Goal: Task Accomplishment & Management: Use online tool/utility

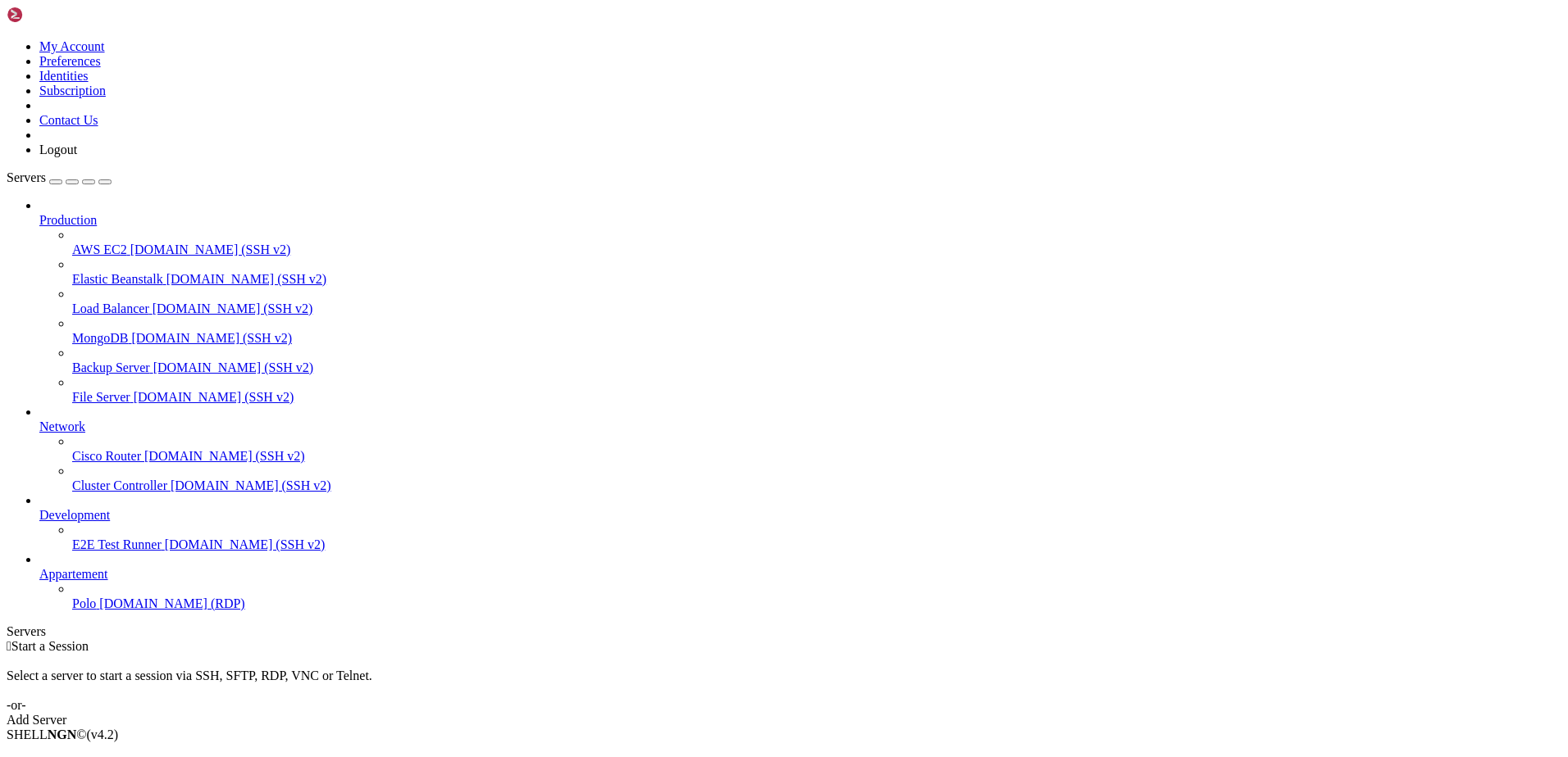
click at [99, 610] on span "[DOMAIN_NAME] (RDP)" at bounding box center [171, 603] width 145 height 14
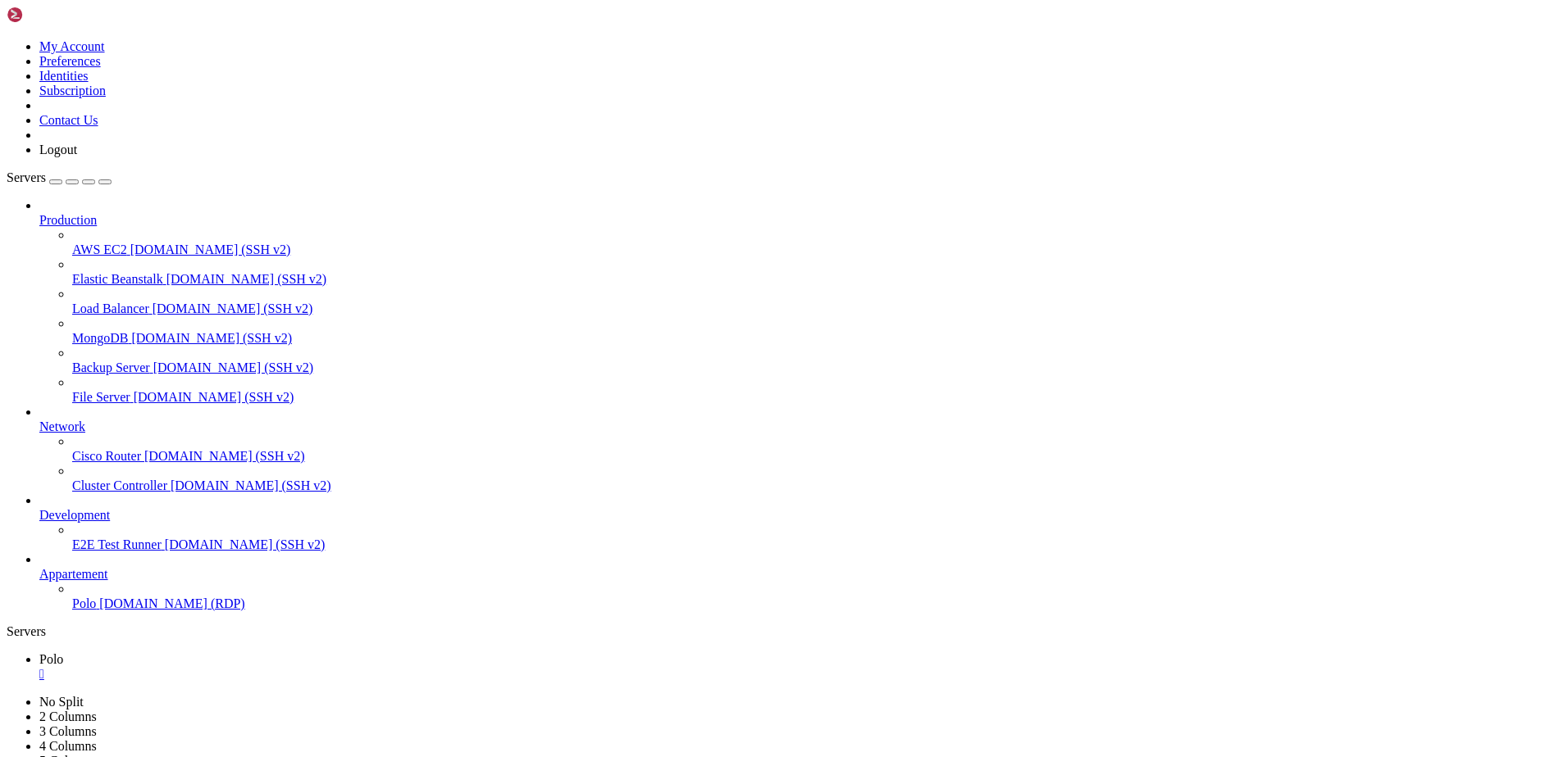
click at [99, 610] on span "[DOMAIN_NAME] (RDP)" at bounding box center [171, 603] width 145 height 14
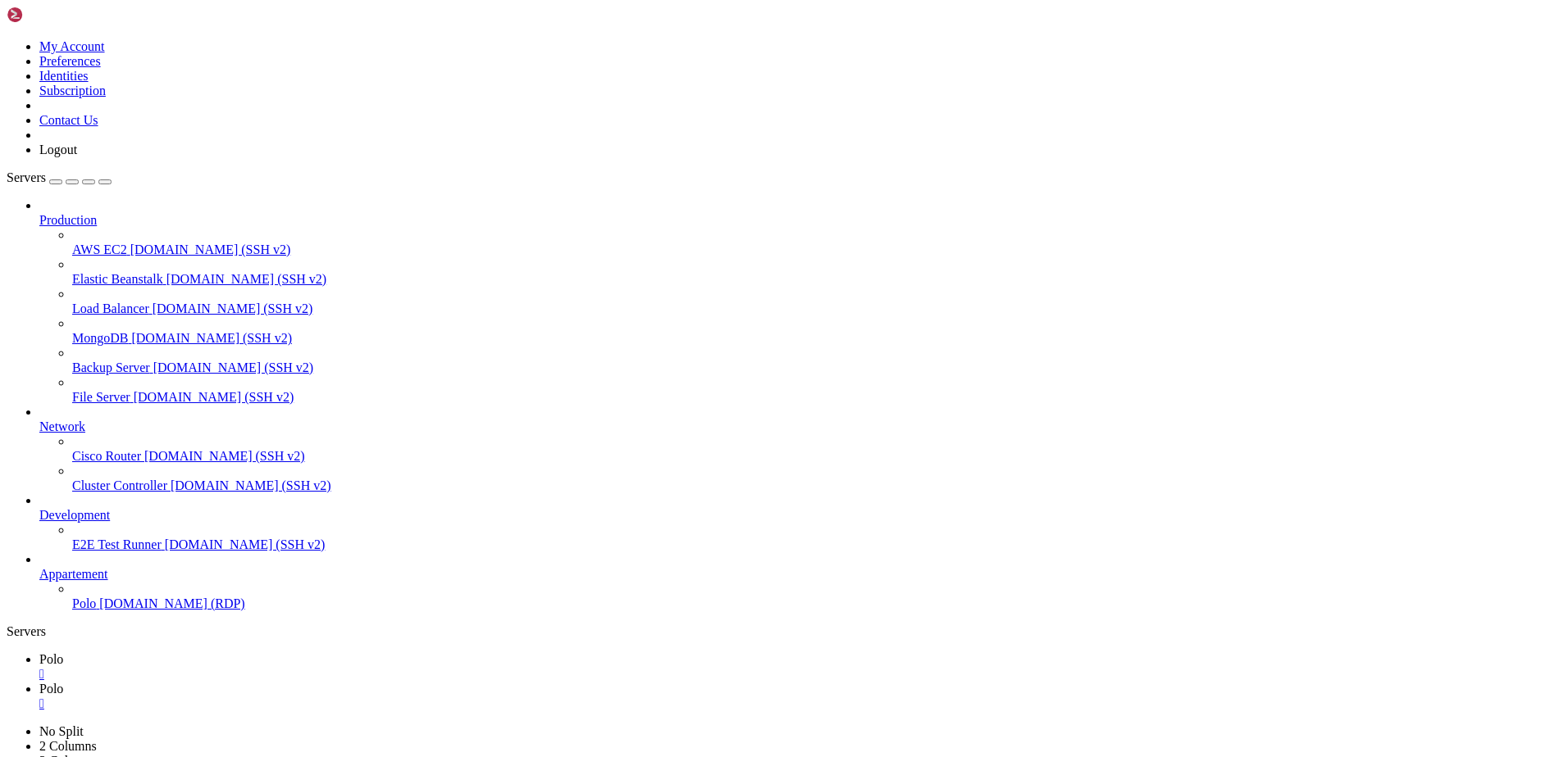
click at [264, 667] on div "" at bounding box center [800, 674] width 1521 height 15
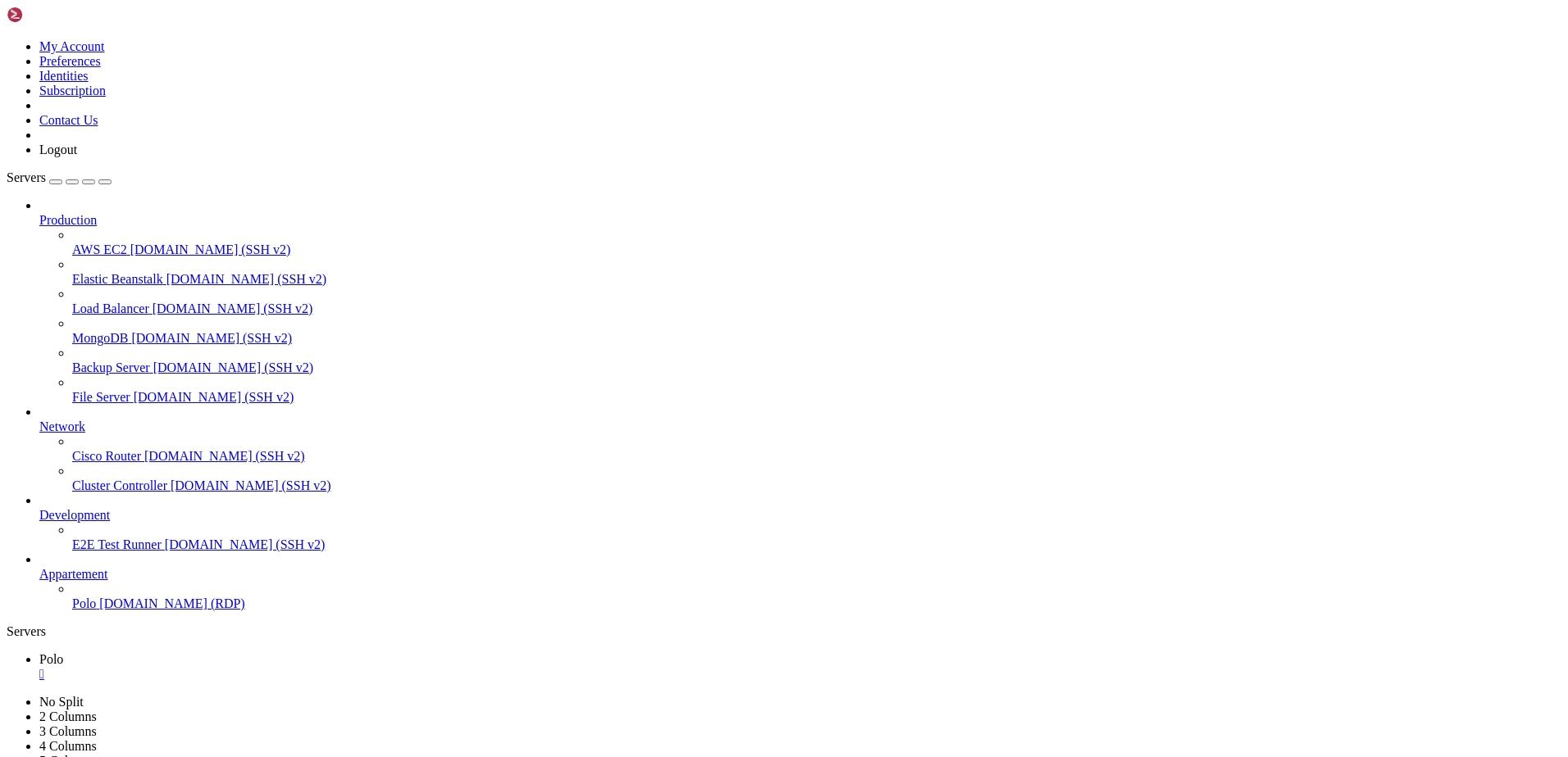
click at [105, 182] on icon "button" at bounding box center [105, 182] width 0 height 0
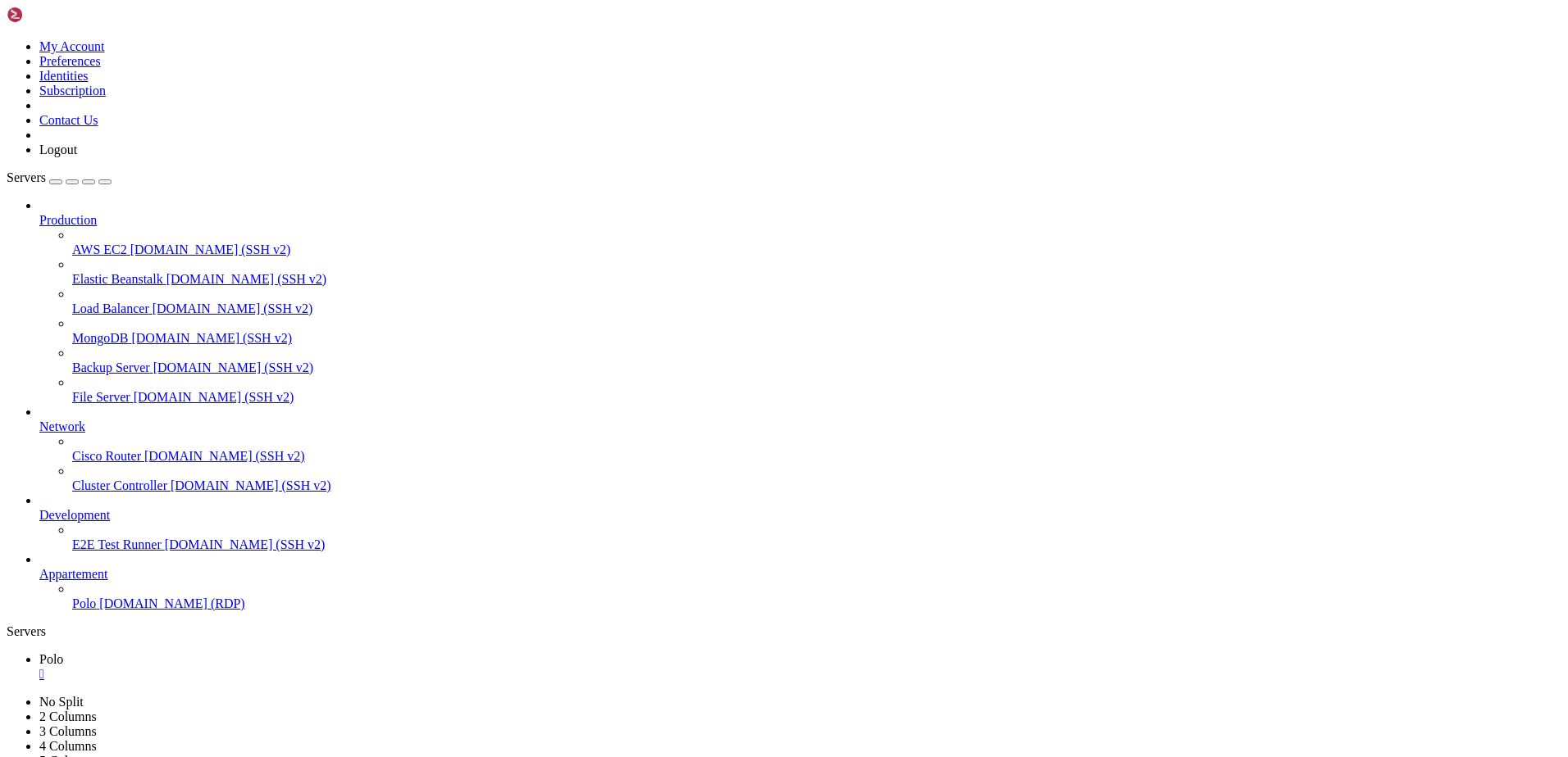
drag, startPoint x: 656, startPoint y: 914, endPoint x: 680, endPoint y: 918, distance: 24.3
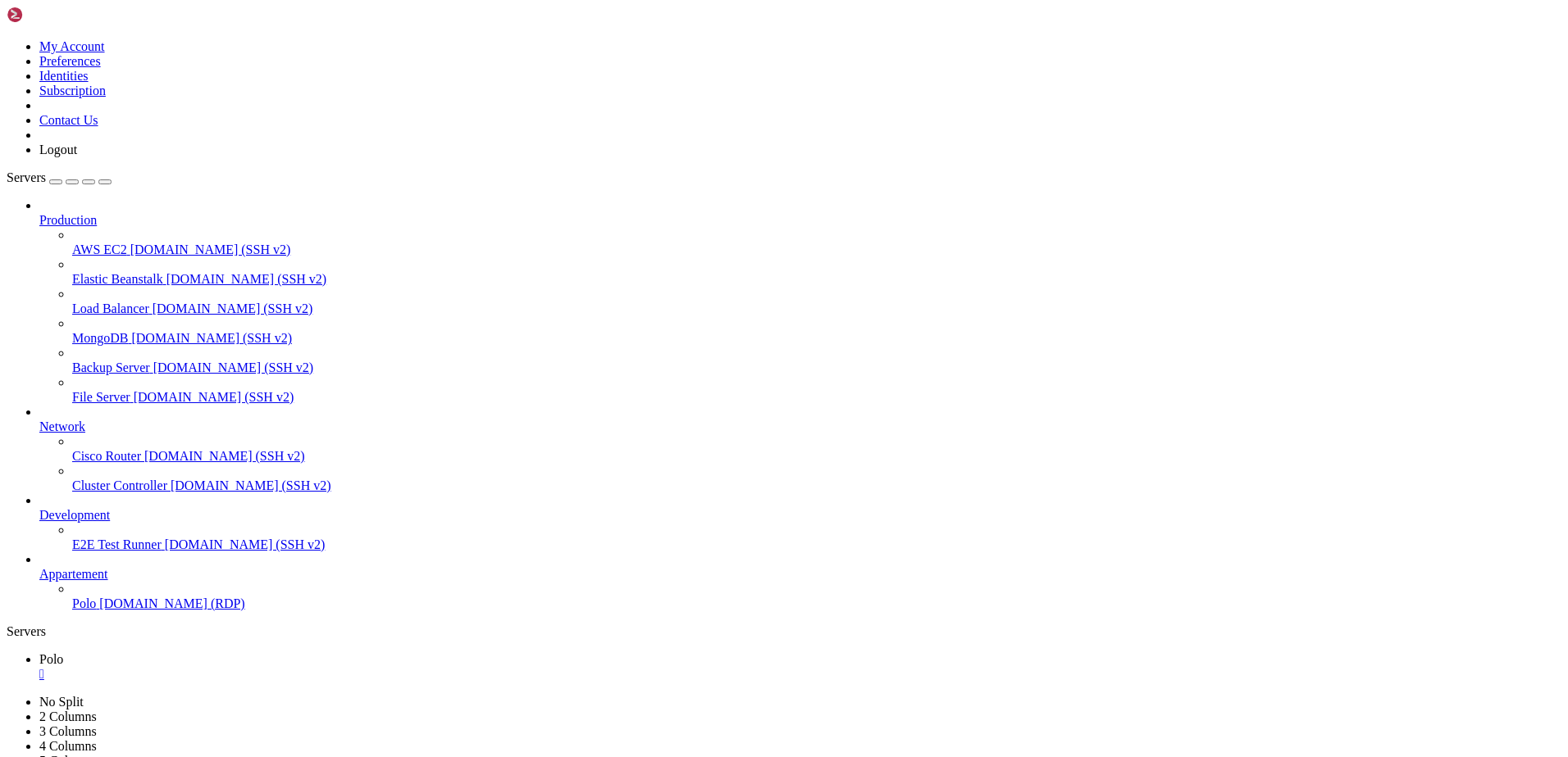
drag, startPoint x: 242, startPoint y: 1169, endPoint x: 227, endPoint y: 1169, distance: 15.0
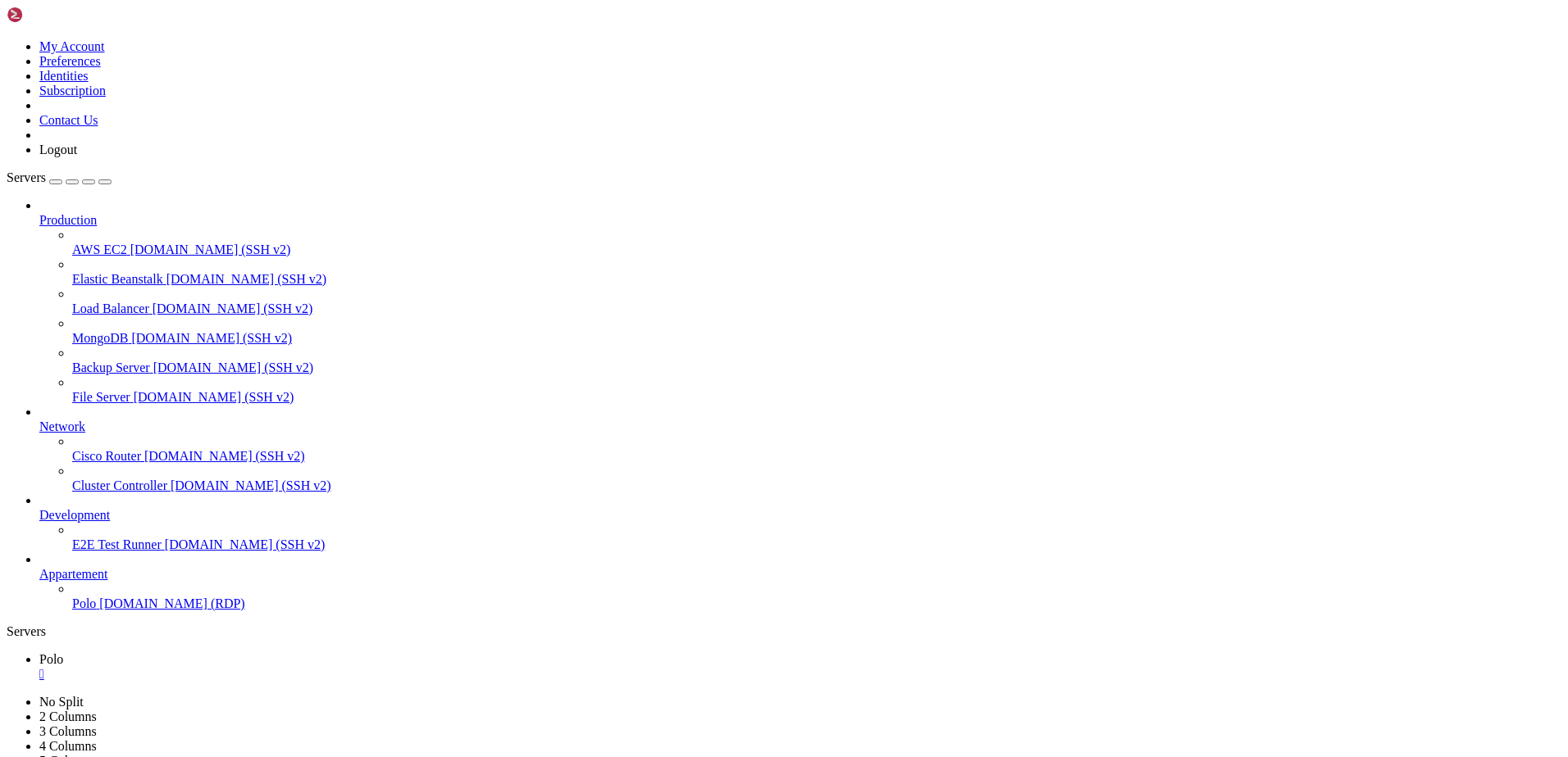
drag, startPoint x: 240, startPoint y: 1171, endPoint x: 229, endPoint y: 1170, distance: 11.0
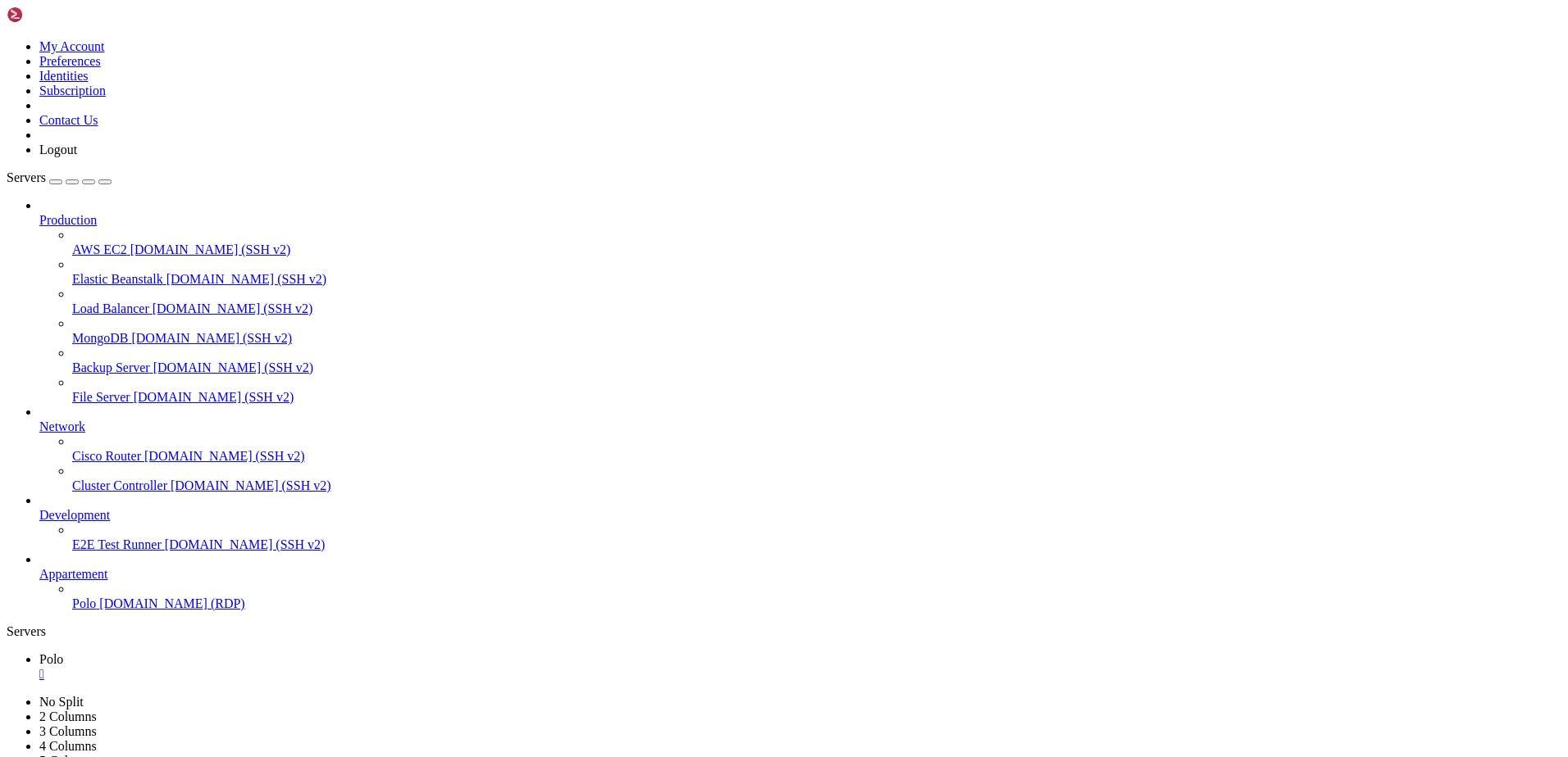
drag, startPoint x: 681, startPoint y: 954, endPoint x: 907, endPoint y: 939, distance: 226.5
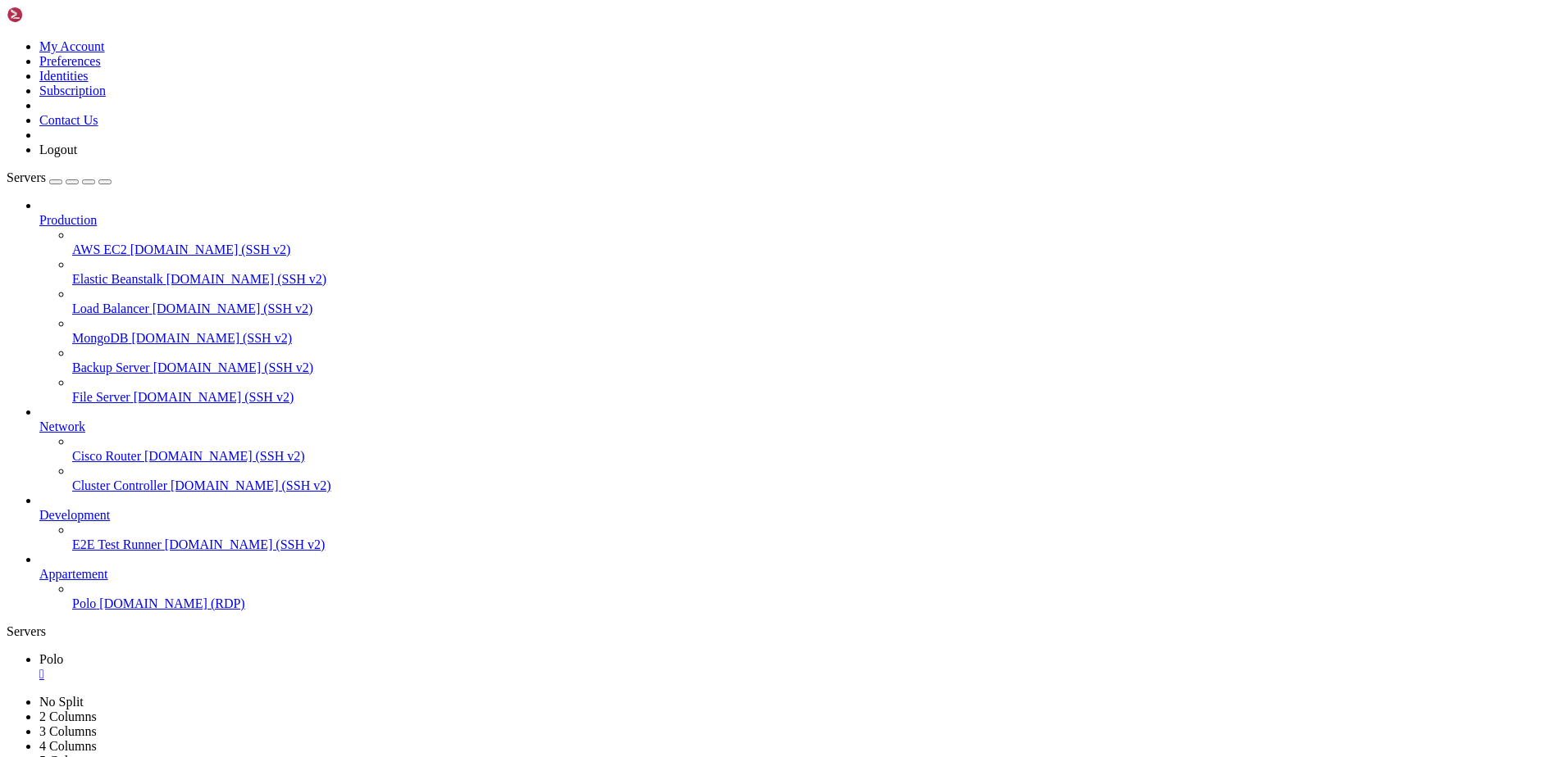
drag, startPoint x: 769, startPoint y: 1105, endPoint x: 649, endPoint y: 1108, distance: 120.0
drag, startPoint x: 781, startPoint y: 1109, endPoint x: 565, endPoint y: 1125, distance: 216.6
drag, startPoint x: 771, startPoint y: 1144, endPoint x: 626, endPoint y: 1142, distance: 145.0
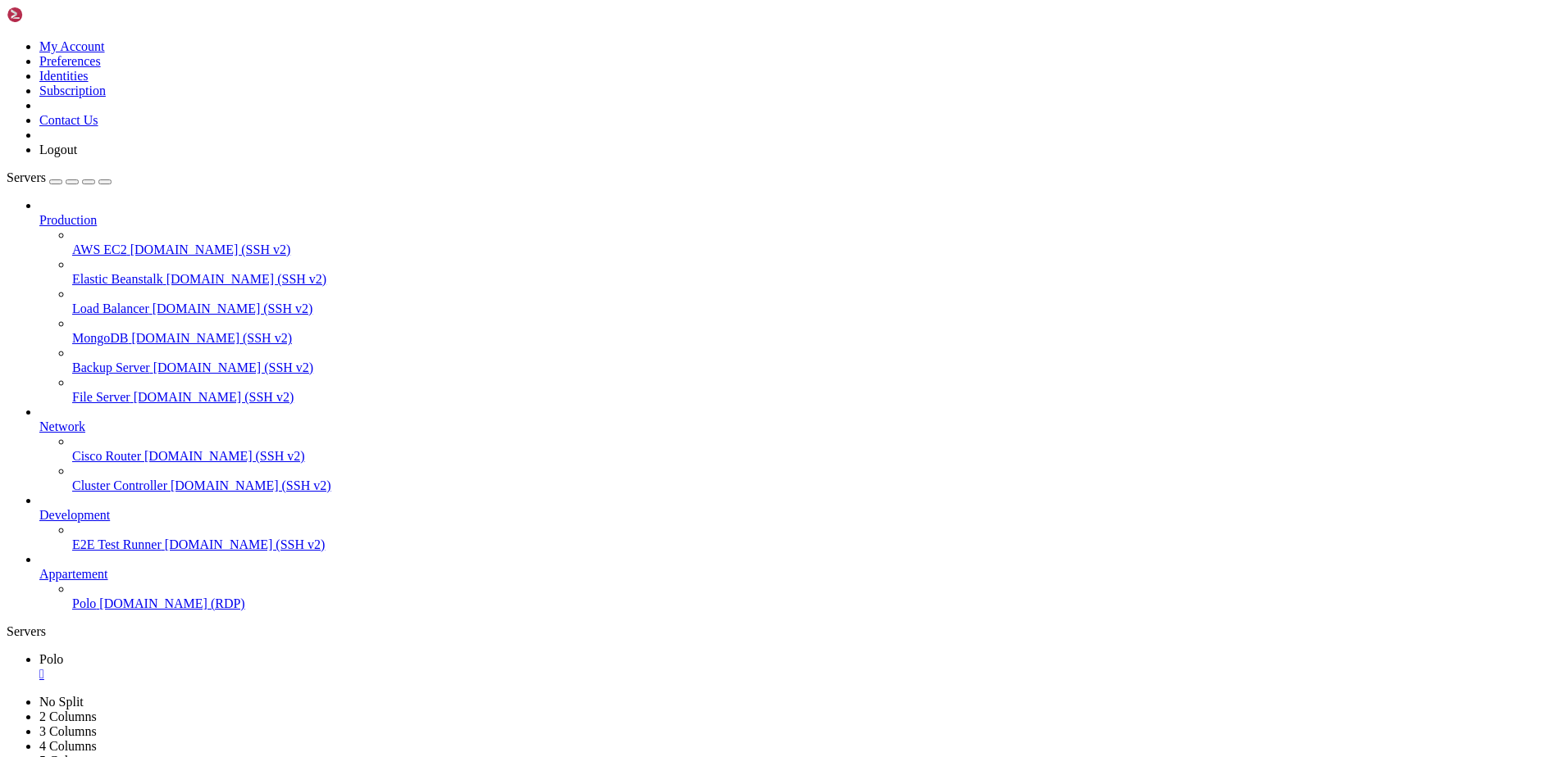
click at [15, 624] on div "Servers" at bounding box center [784, 631] width 1555 height 15
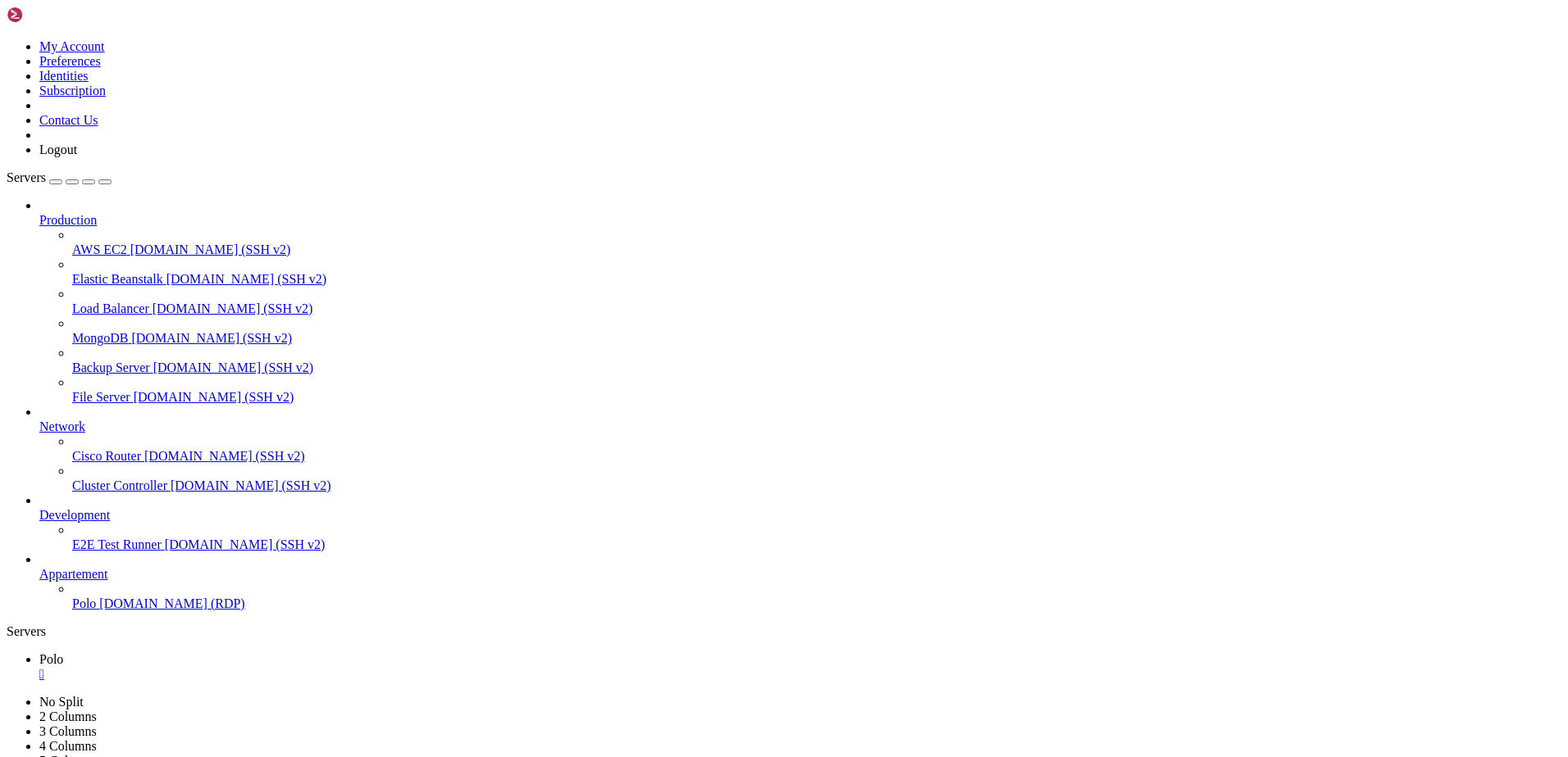
click at [56, 182] on div "button" at bounding box center [56, 182] width 0 height 0
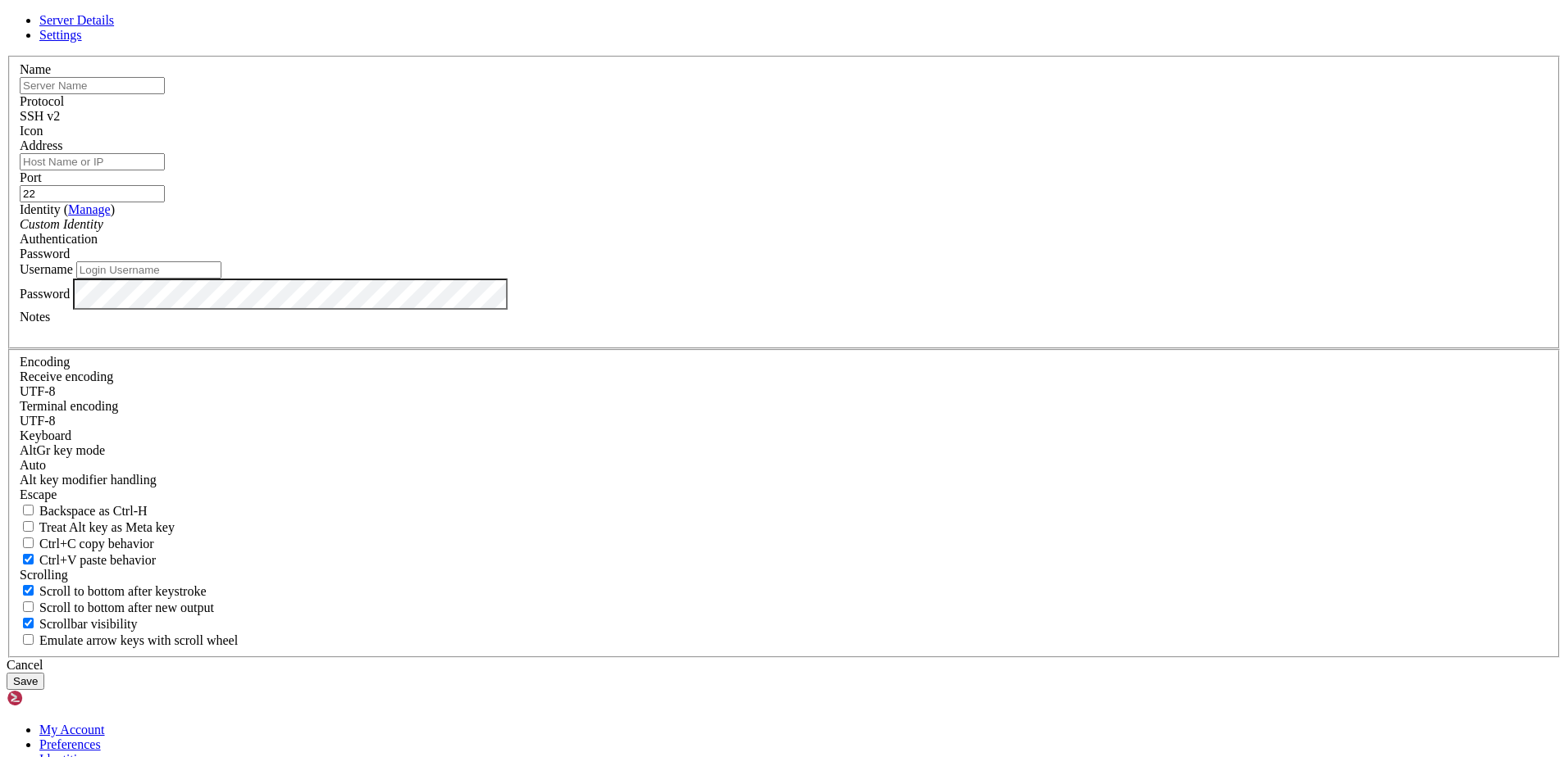
click at [865, 124] on div "SSH v2" at bounding box center [784, 116] width 1528 height 15
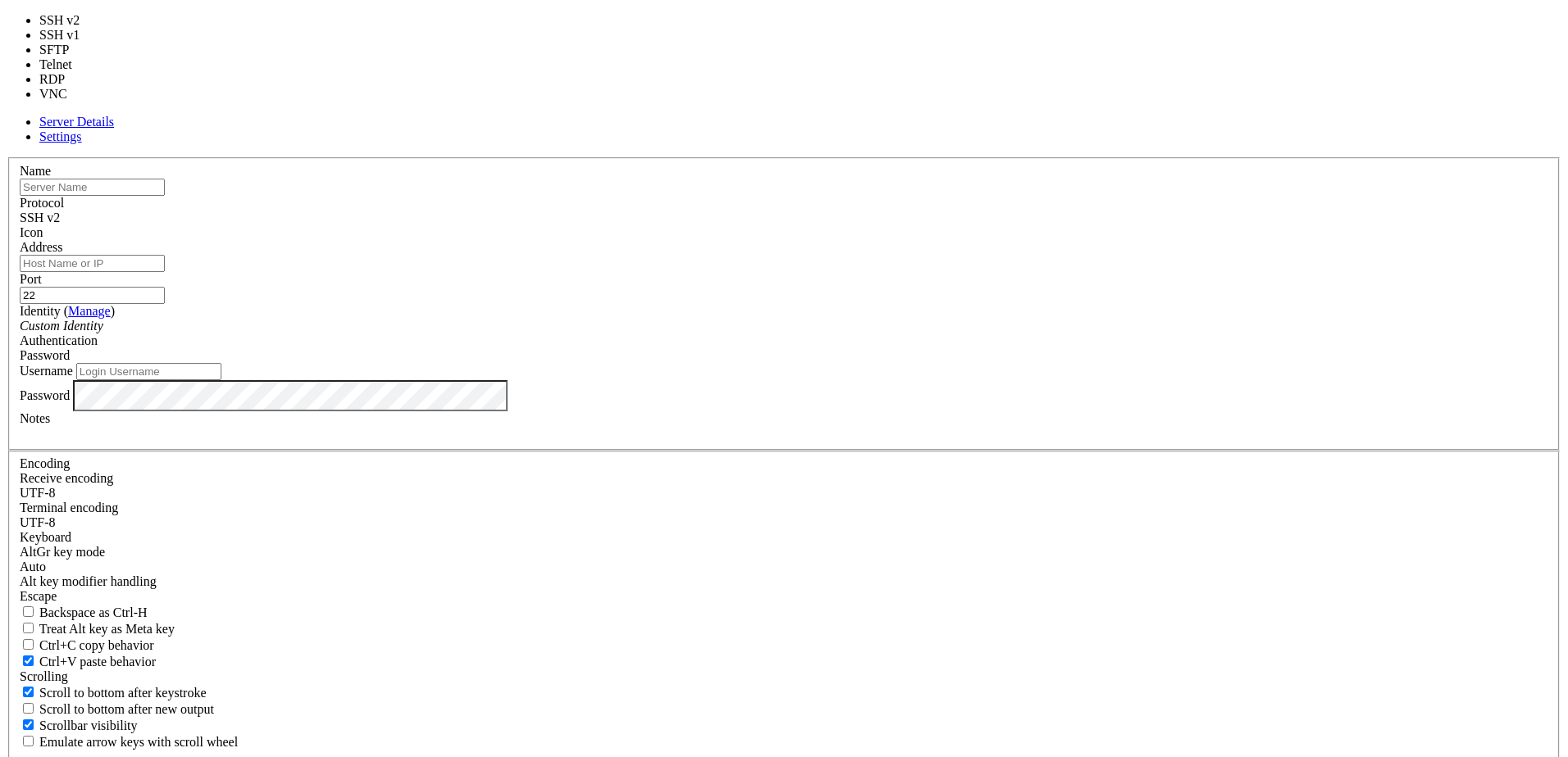
type input "5900"
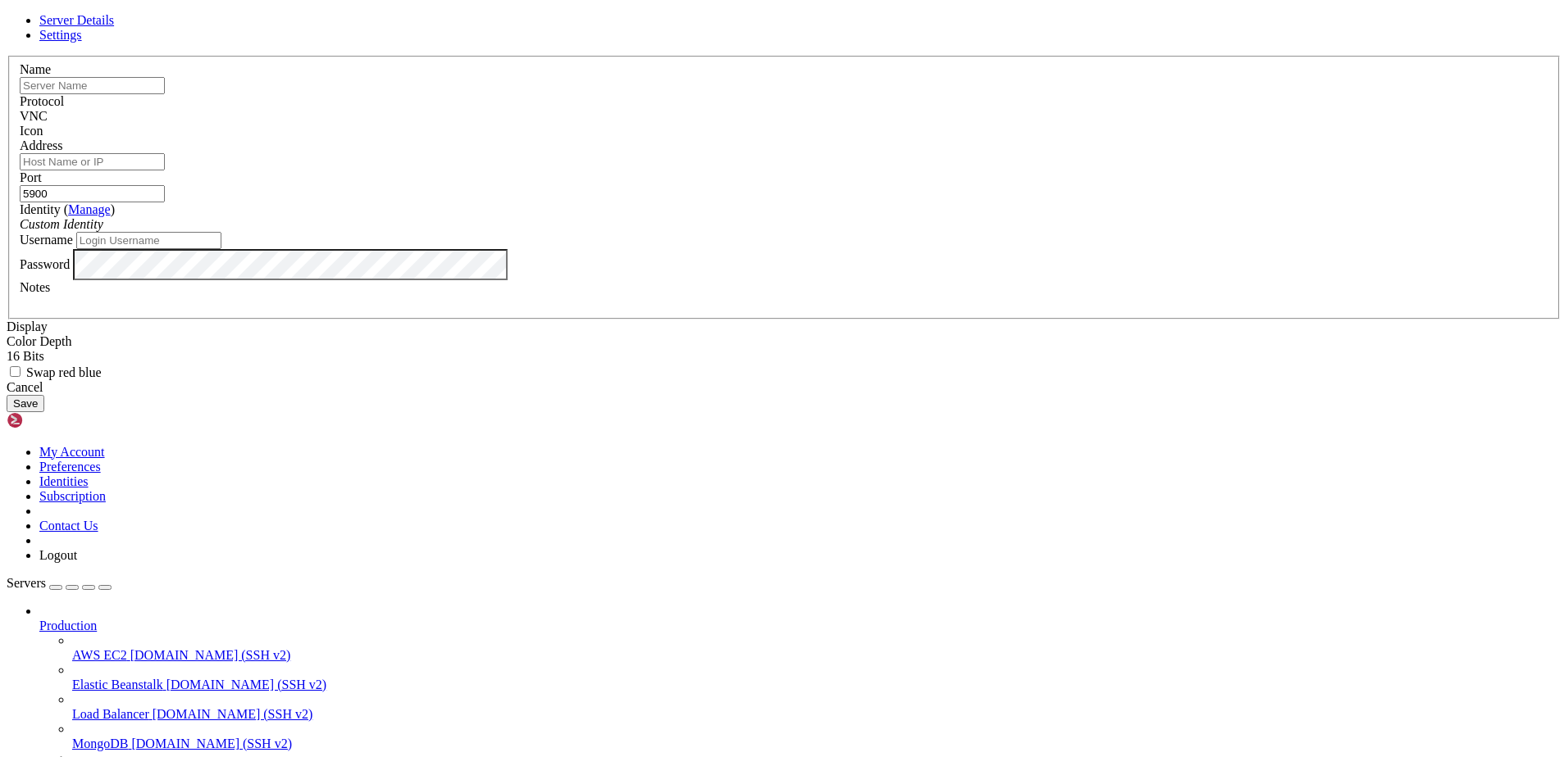
click at [165, 94] on input "text" at bounding box center [92, 85] width 145 height 17
type input "Polo"
click at [165, 170] on input "Address" at bounding box center [92, 162] width 145 height 17
type input "d"
paste input "[DOMAIN_NAME]:5900"
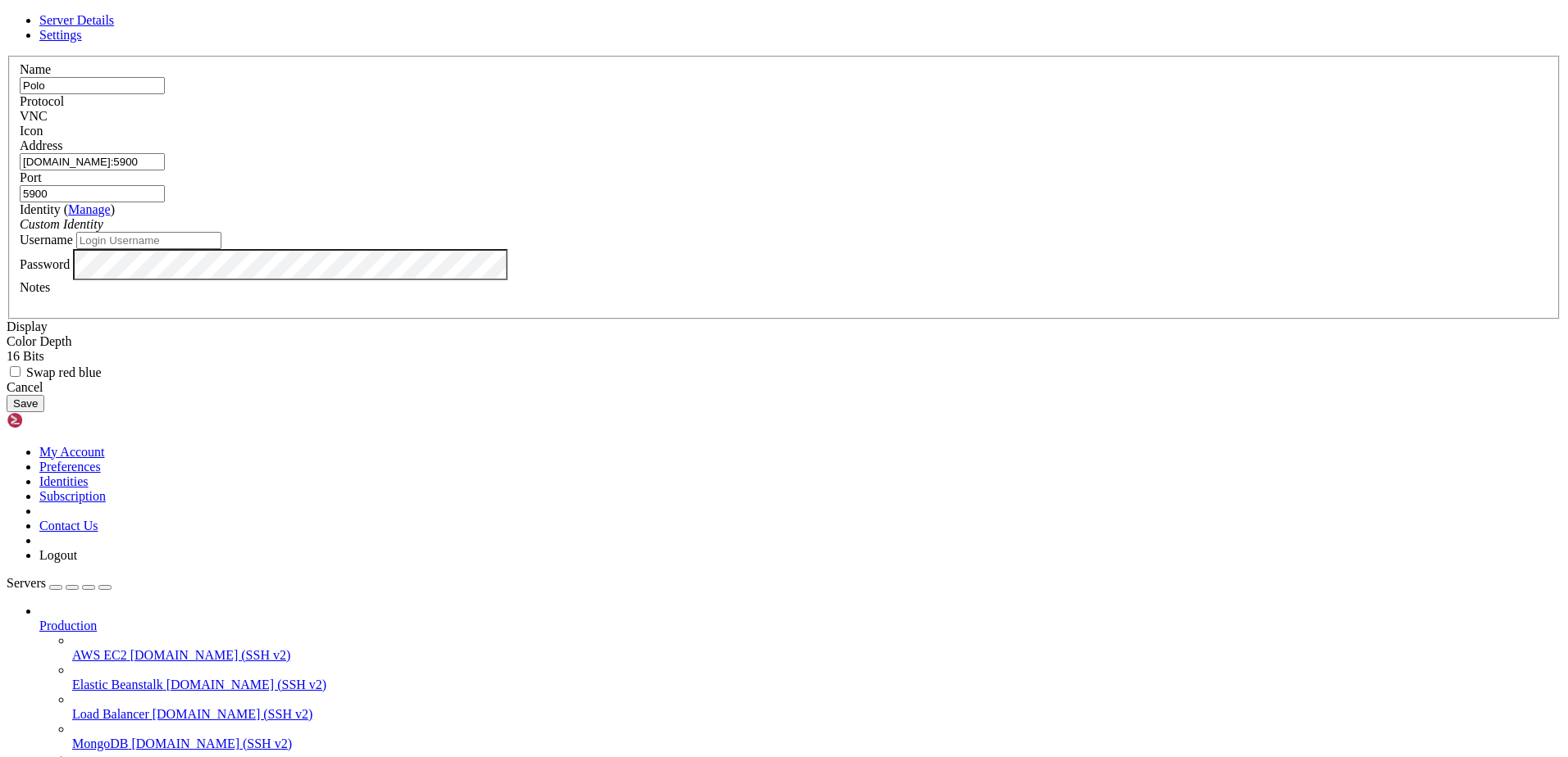
drag, startPoint x: 803, startPoint y: 293, endPoint x: 894, endPoint y: 354, distance: 109.6
click at [892, 308] on fieldset "Name [PERSON_NAME] Protocol VNC Icon Address [DOMAIN_NAME]:5900 Port 5900 ( Man…" at bounding box center [783, 187] width 1551 height 264
type input "[DOMAIN_NAME]"
click at [1412, 412] on div "Server Details Settings Name Polo Protocol VNC Icon" at bounding box center [784, 212] width 1555 height 399
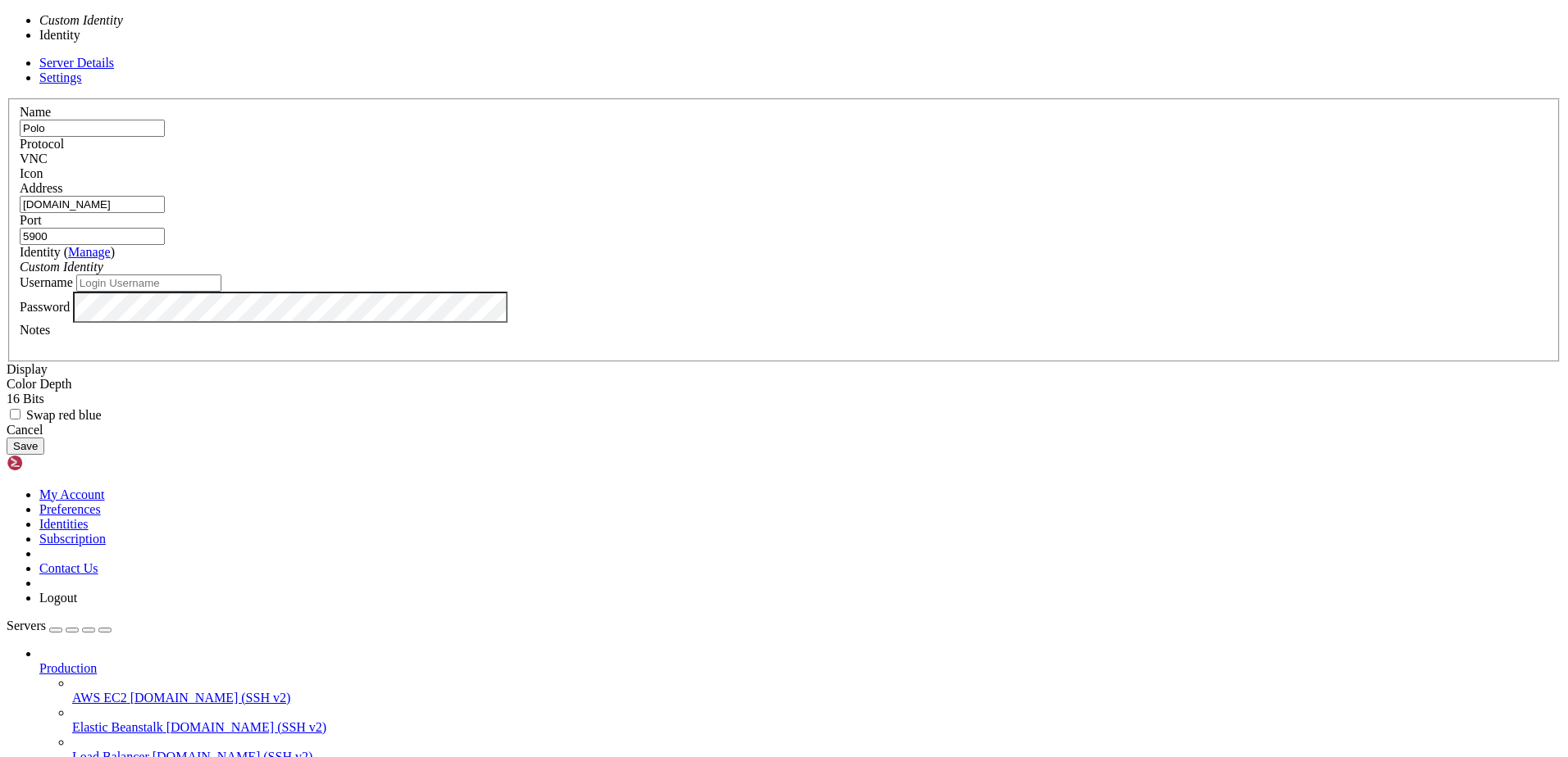
click at [103, 273] on span at bounding box center [103, 267] width 0 height 14
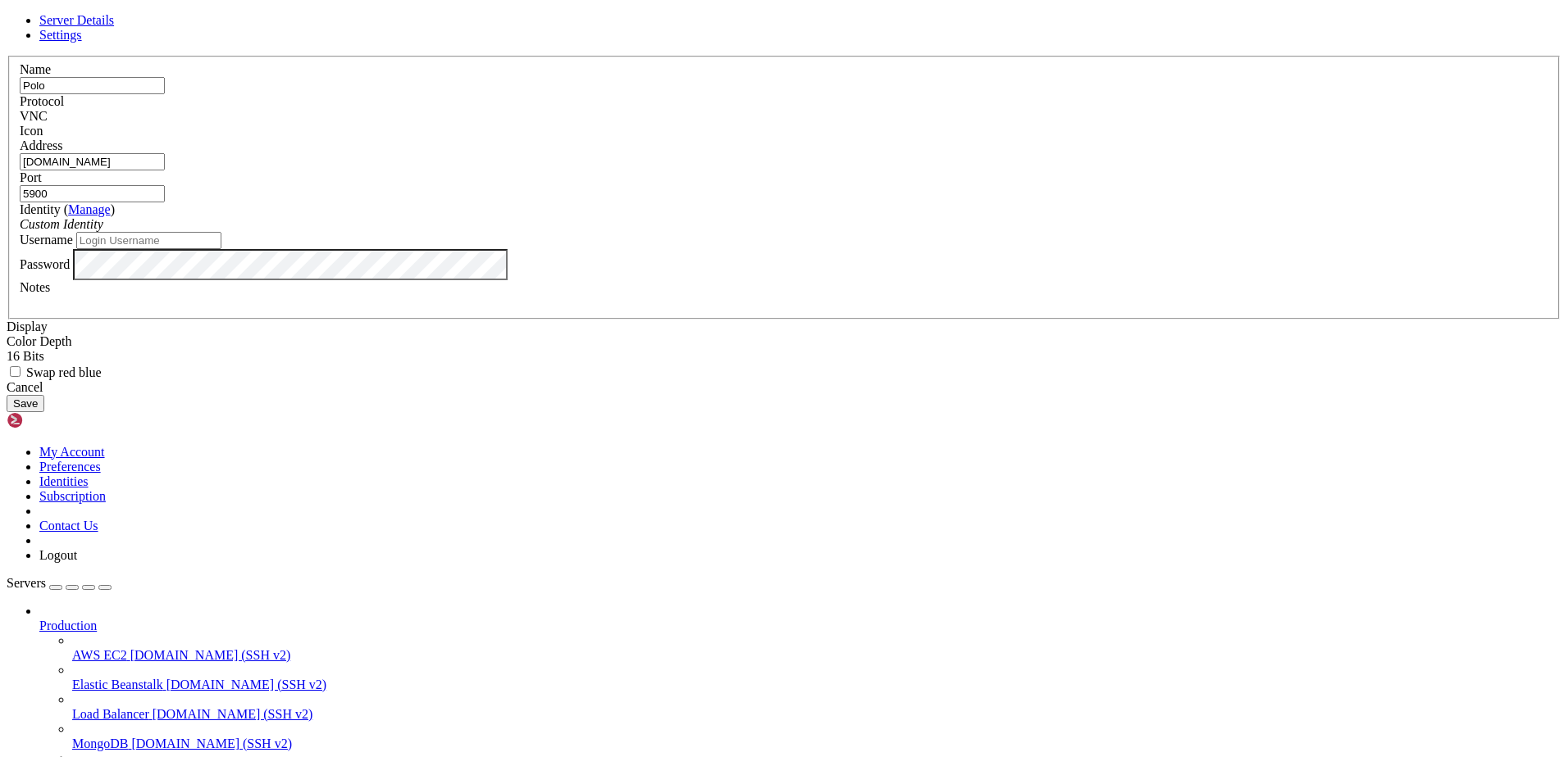
click at [846, 232] on div "Custom Identity" at bounding box center [784, 224] width 1528 height 15
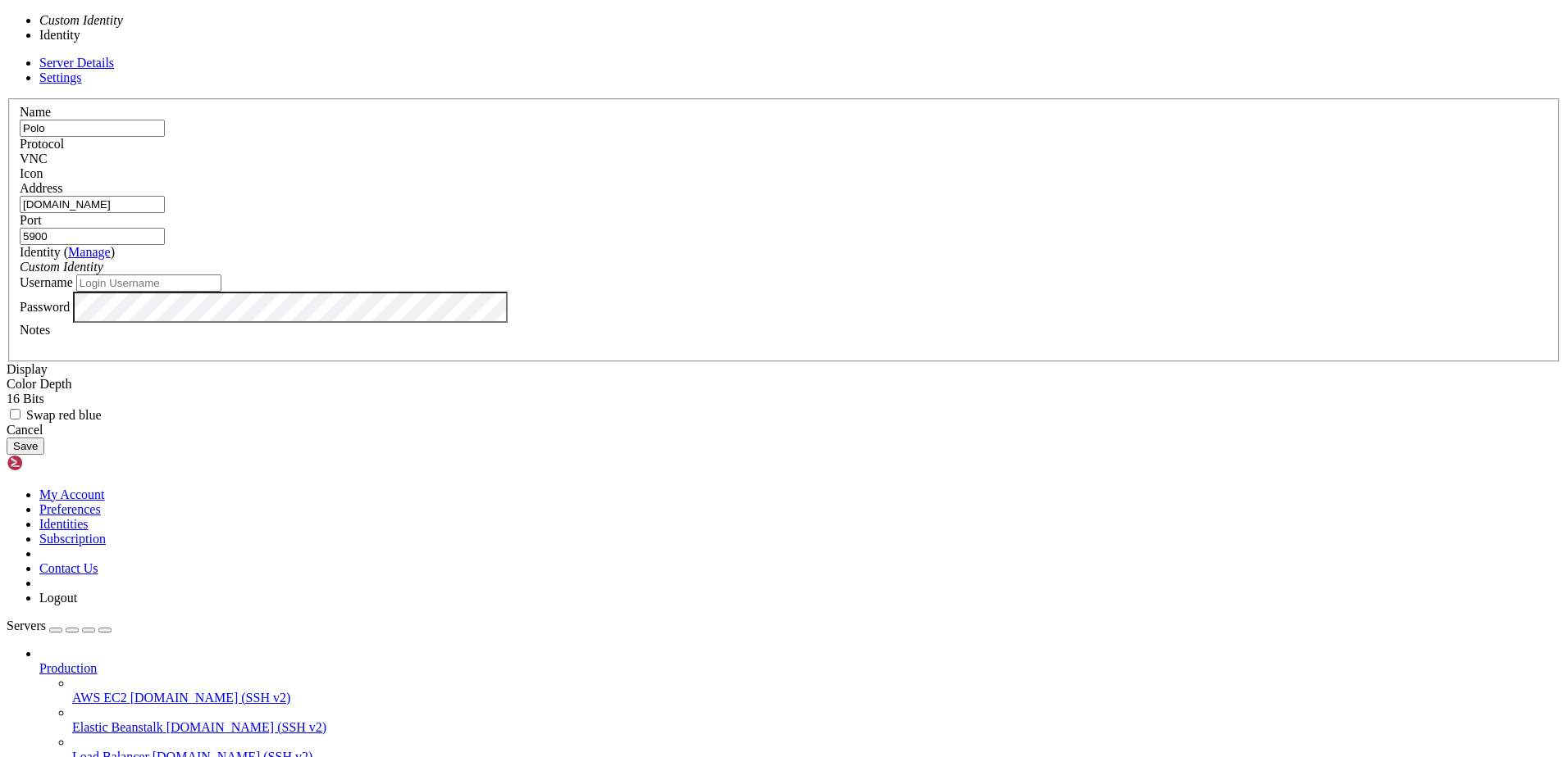
type input "Polo"
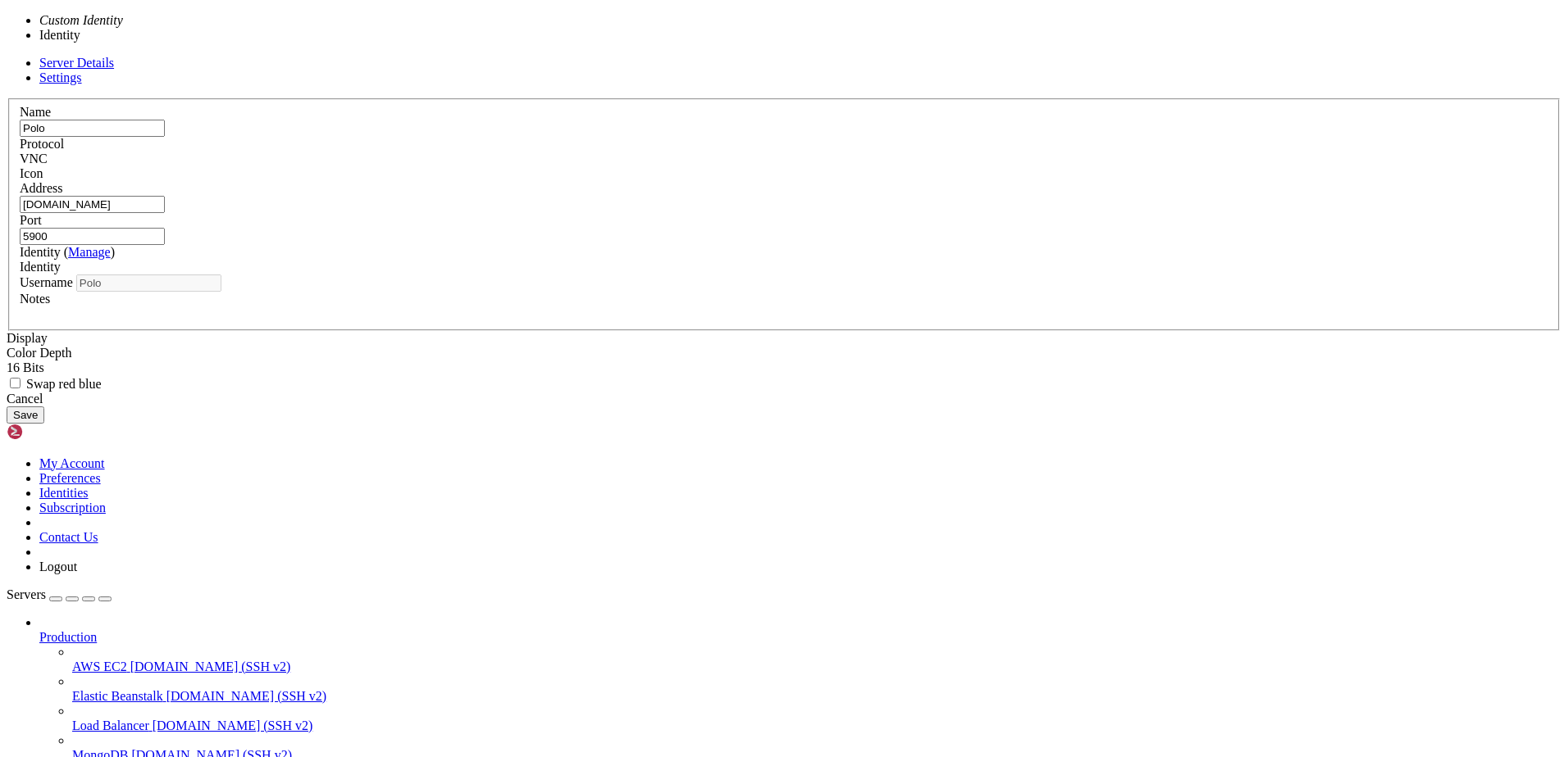
click at [720, 274] on div "Identity" at bounding box center [784, 267] width 1528 height 15
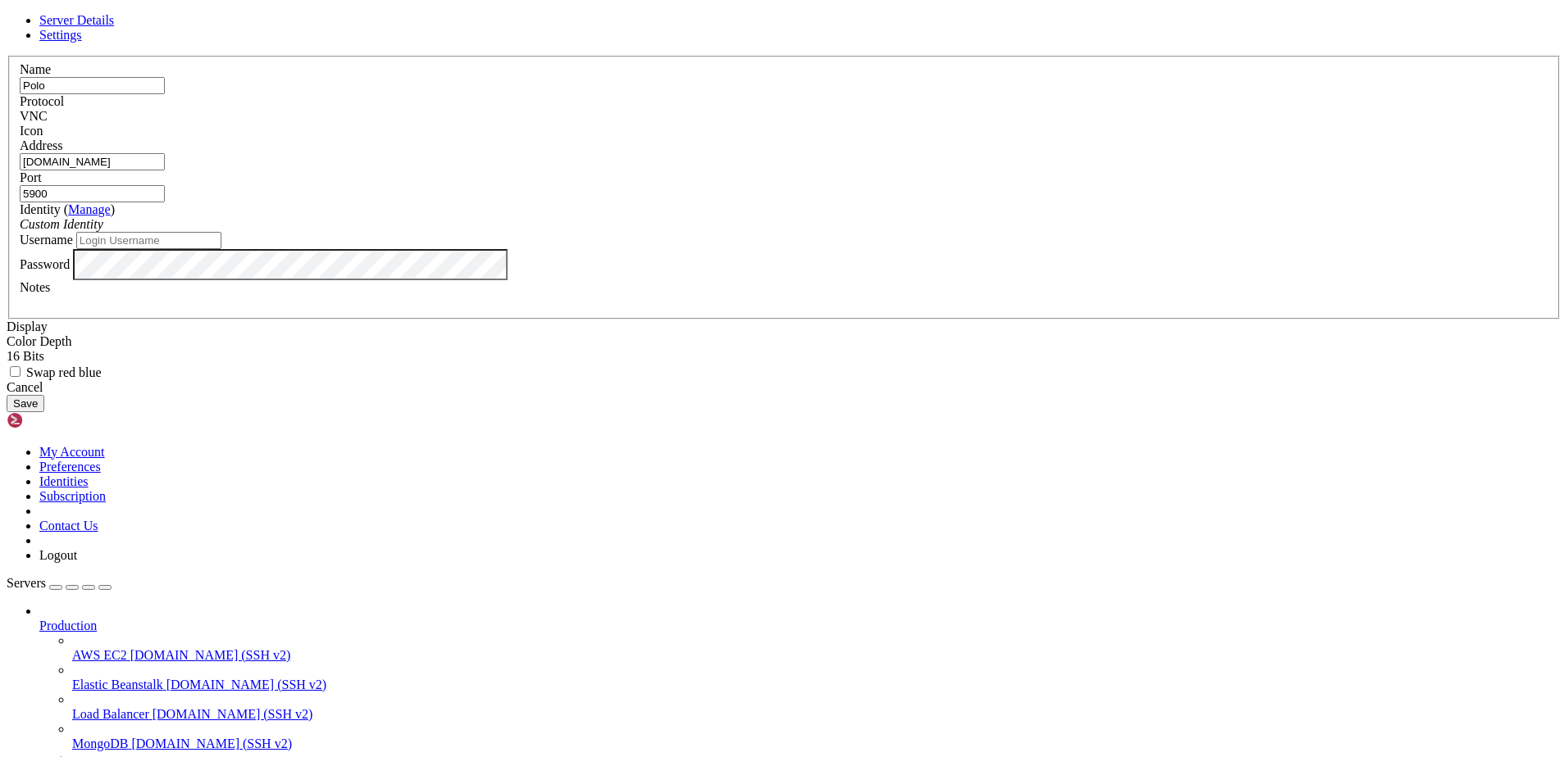
click at [1417, 412] on div "Server Details Settings Name Polo Protocol VNC Icon" at bounding box center [784, 212] width 1555 height 399
click at [1408, 412] on div "Server Details Settings Name Polo Protocol VNC Icon" at bounding box center [784, 212] width 1555 height 399
click at [45, 412] on button "Save" at bounding box center [26, 403] width 38 height 17
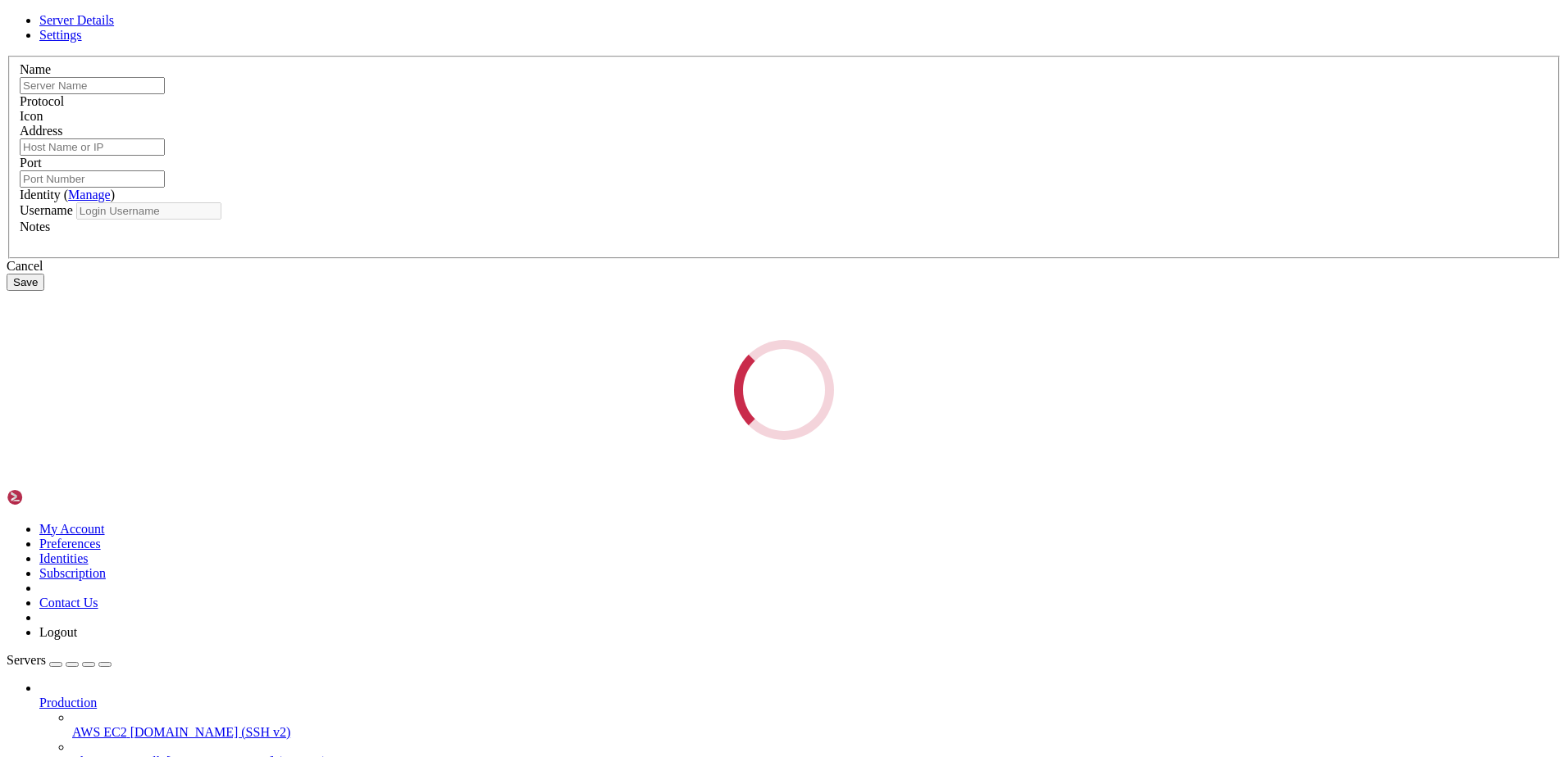
type input "Polo"
type input "[DOMAIN_NAME]"
type input "5900"
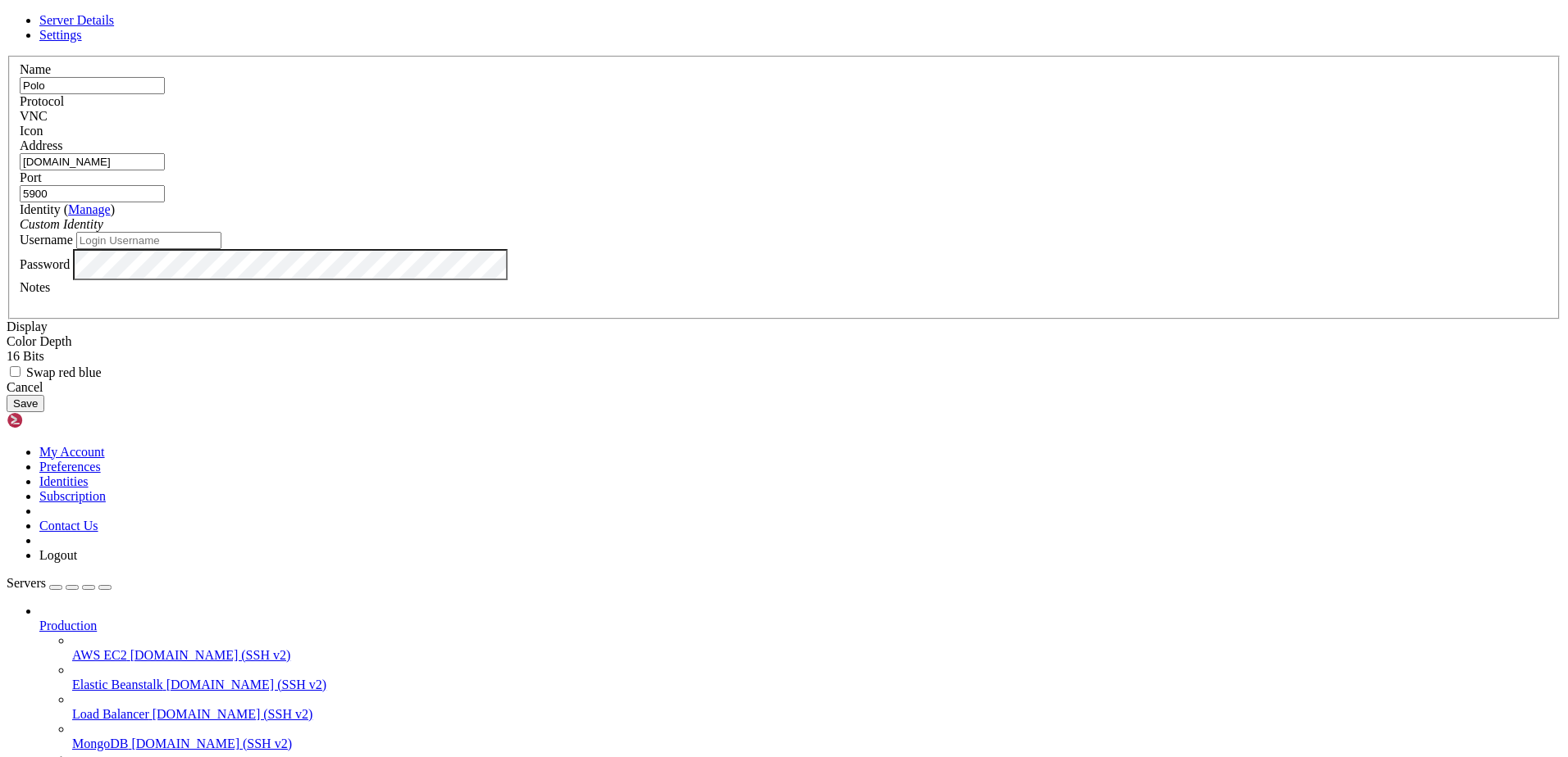
click at [221, 250] on input "Username" at bounding box center [149, 240] width 145 height 17
type input "Polo"
click at [45, 412] on button "Save" at bounding box center [26, 403] width 38 height 17
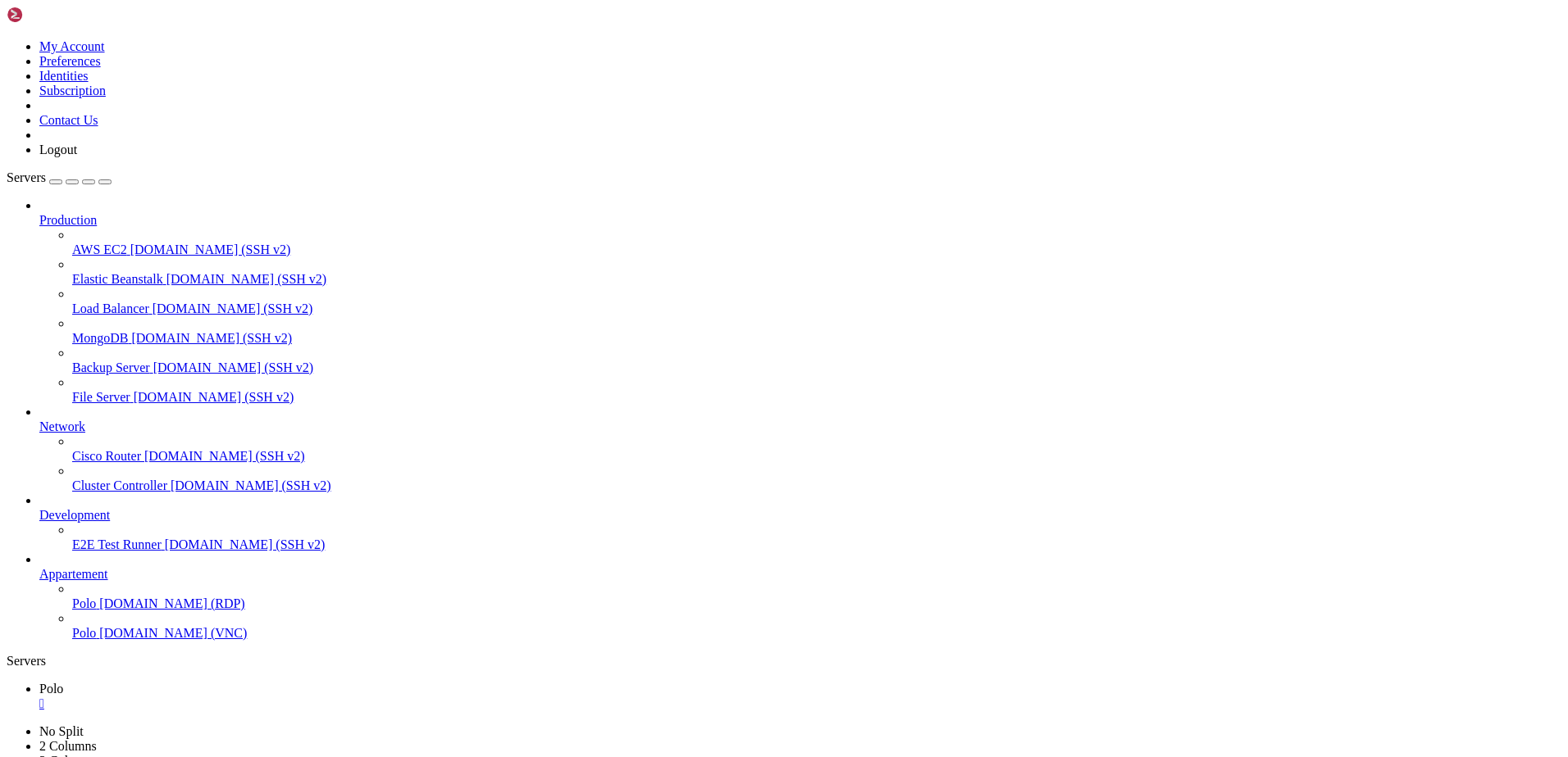
click at [96, 640] on span "Polo" at bounding box center [84, 633] width 24 height 14
click at [269, 697] on div "" at bounding box center [800, 703] width 1521 height 15
click at [273, 697] on div "" at bounding box center [800, 703] width 1521 height 15
click at [96, 640] on span "Polo" at bounding box center [84, 633] width 24 height 14
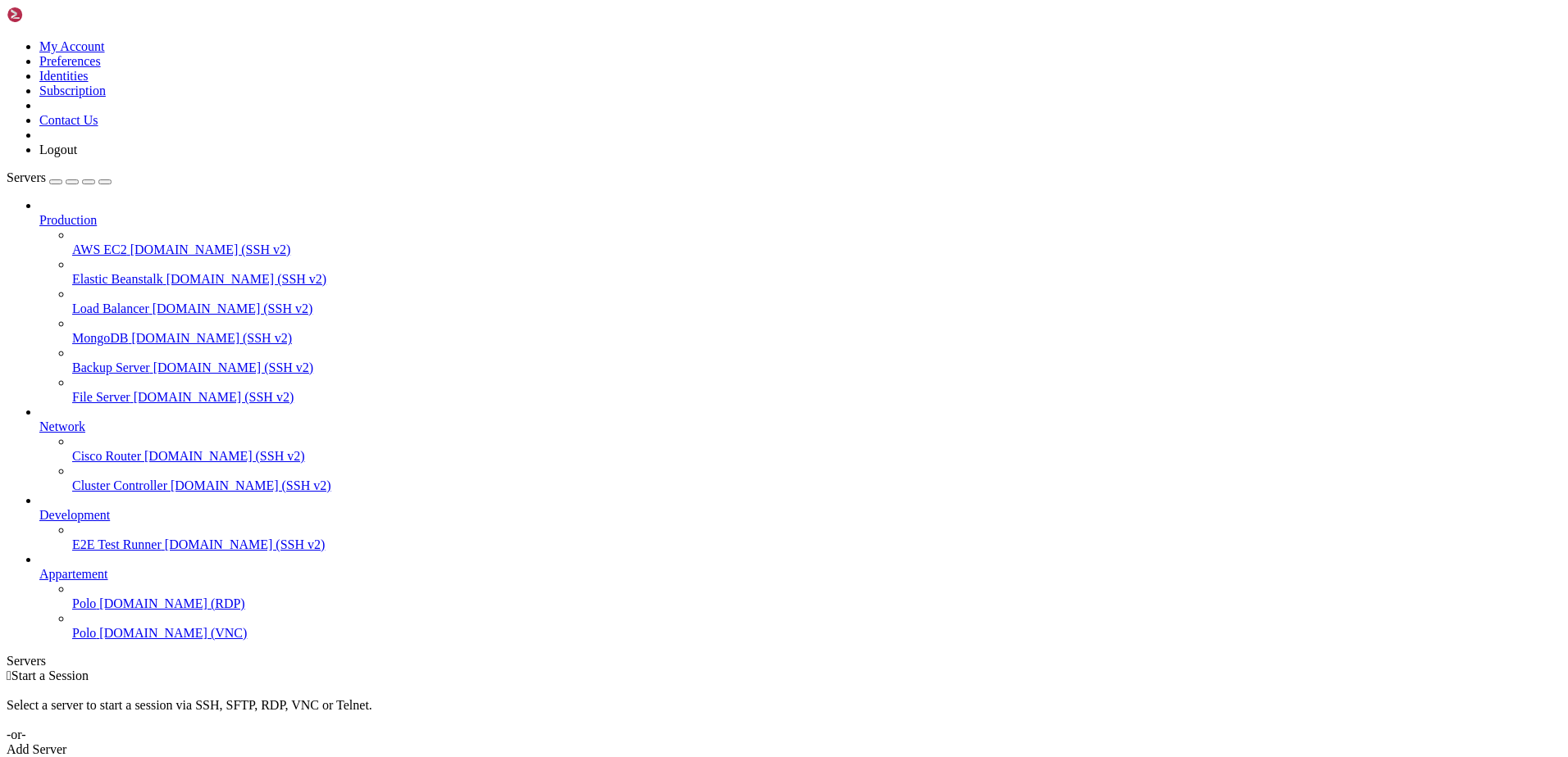
click at [96, 640] on span "Polo" at bounding box center [84, 633] width 24 height 14
click at [269, 697] on div "" at bounding box center [800, 703] width 1521 height 15
click at [90, 610] on span "Polo" at bounding box center [84, 603] width 24 height 14
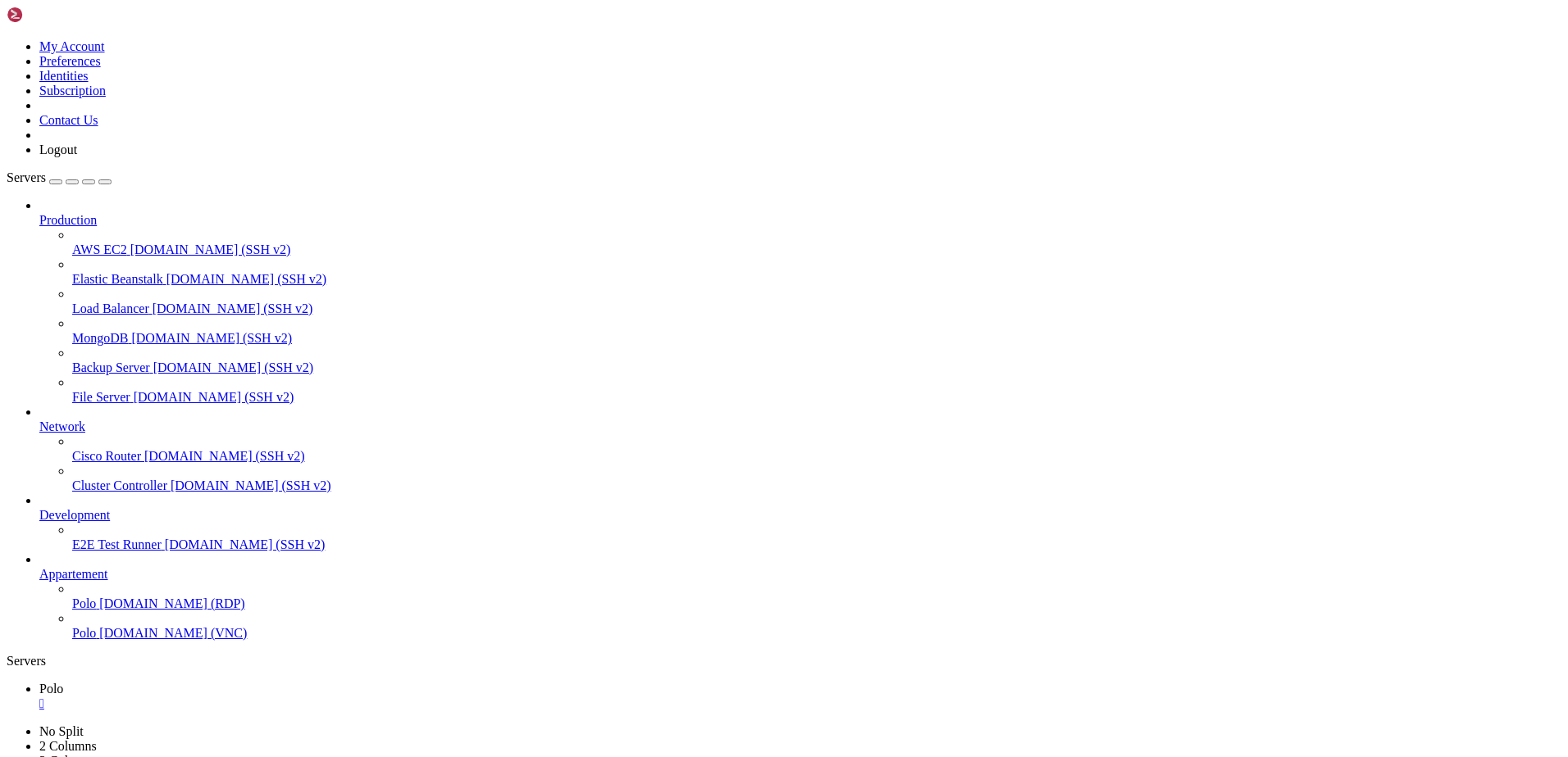
drag, startPoint x: 444, startPoint y: 1215, endPoint x: 348, endPoint y: 1232, distance: 97.5
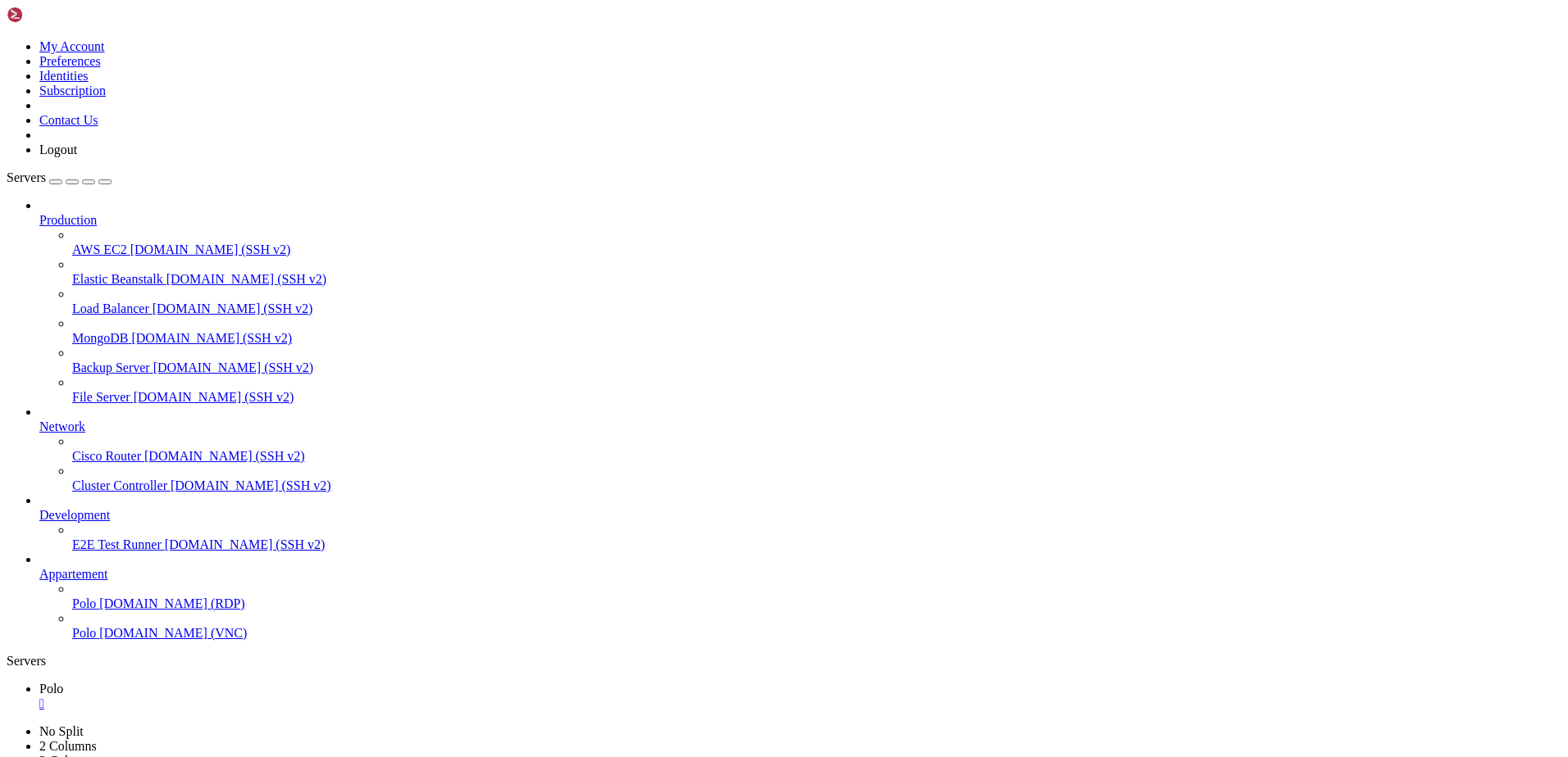
click at [273, 697] on div "" at bounding box center [800, 703] width 1521 height 15
click at [85, 641] on link "Polo [DOMAIN_NAME] (VNC)" at bounding box center [817, 633] width 1489 height 15
click at [99, 640] on span "[DOMAIN_NAME] (VNC)" at bounding box center [172, 633] width 148 height 14
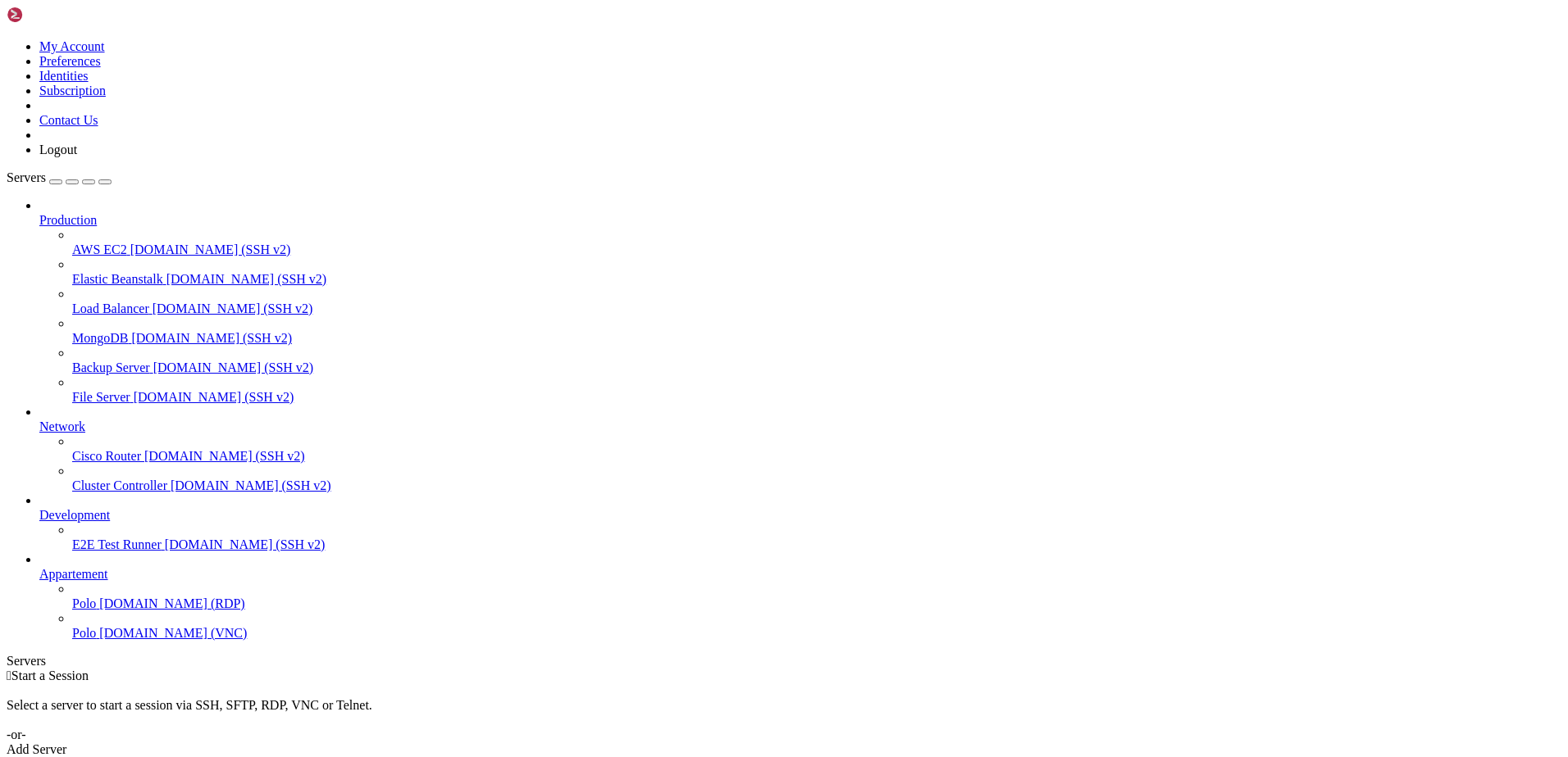
click at [99, 640] on span "[DOMAIN_NAME] (VNC)" at bounding box center [172, 633] width 148 height 14
click at [105, 182] on icon "button" at bounding box center [105, 182] width 0 height 0
click at [18, 654] on div "Servers" at bounding box center [784, 661] width 1555 height 15
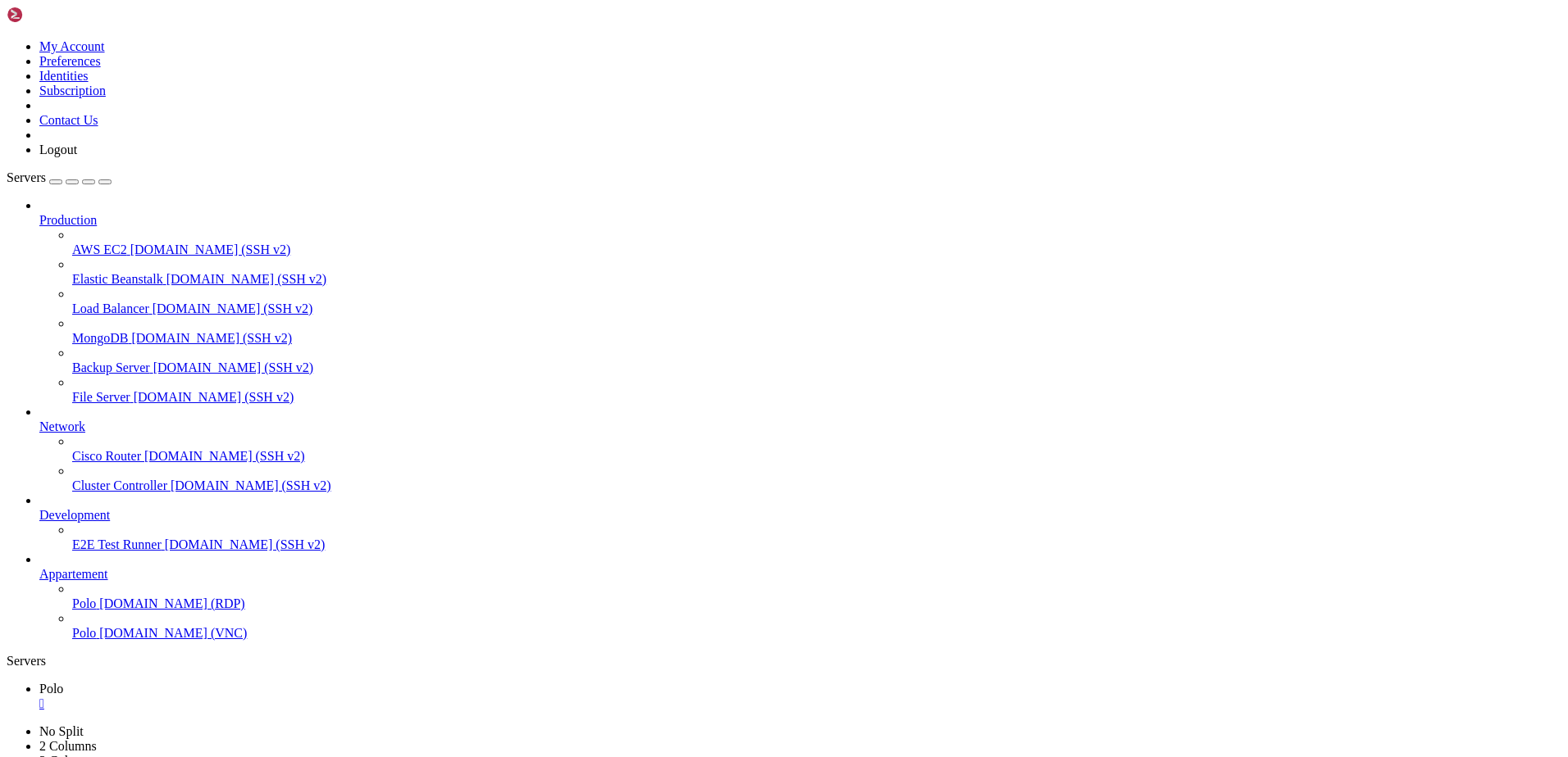
click at [272, 697] on div "" at bounding box center [800, 703] width 1521 height 15
click at [96, 640] on span "Polo" at bounding box center [84, 633] width 24 height 14
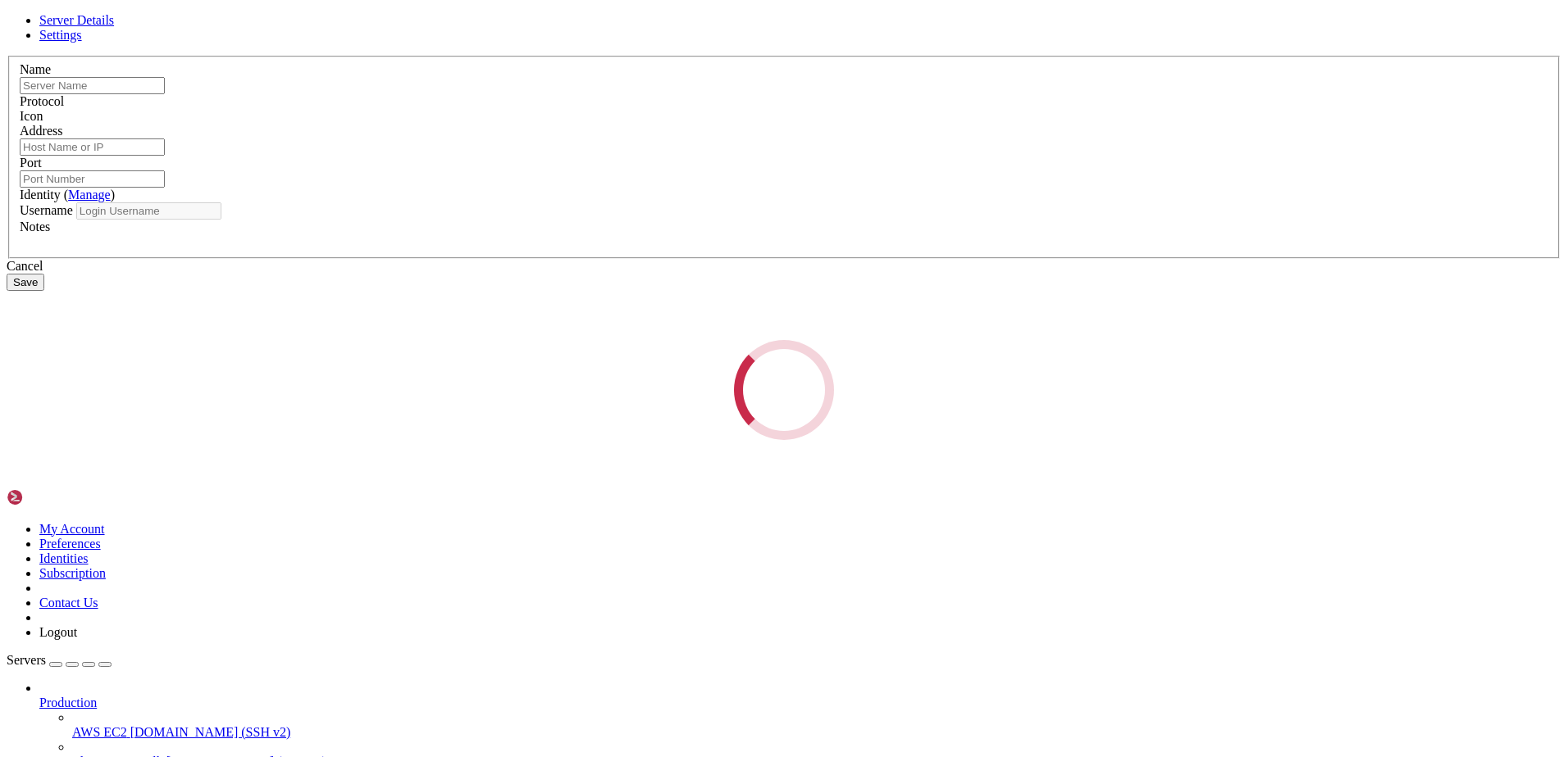
type input "Polo"
type input "[DOMAIN_NAME]"
type input "5900"
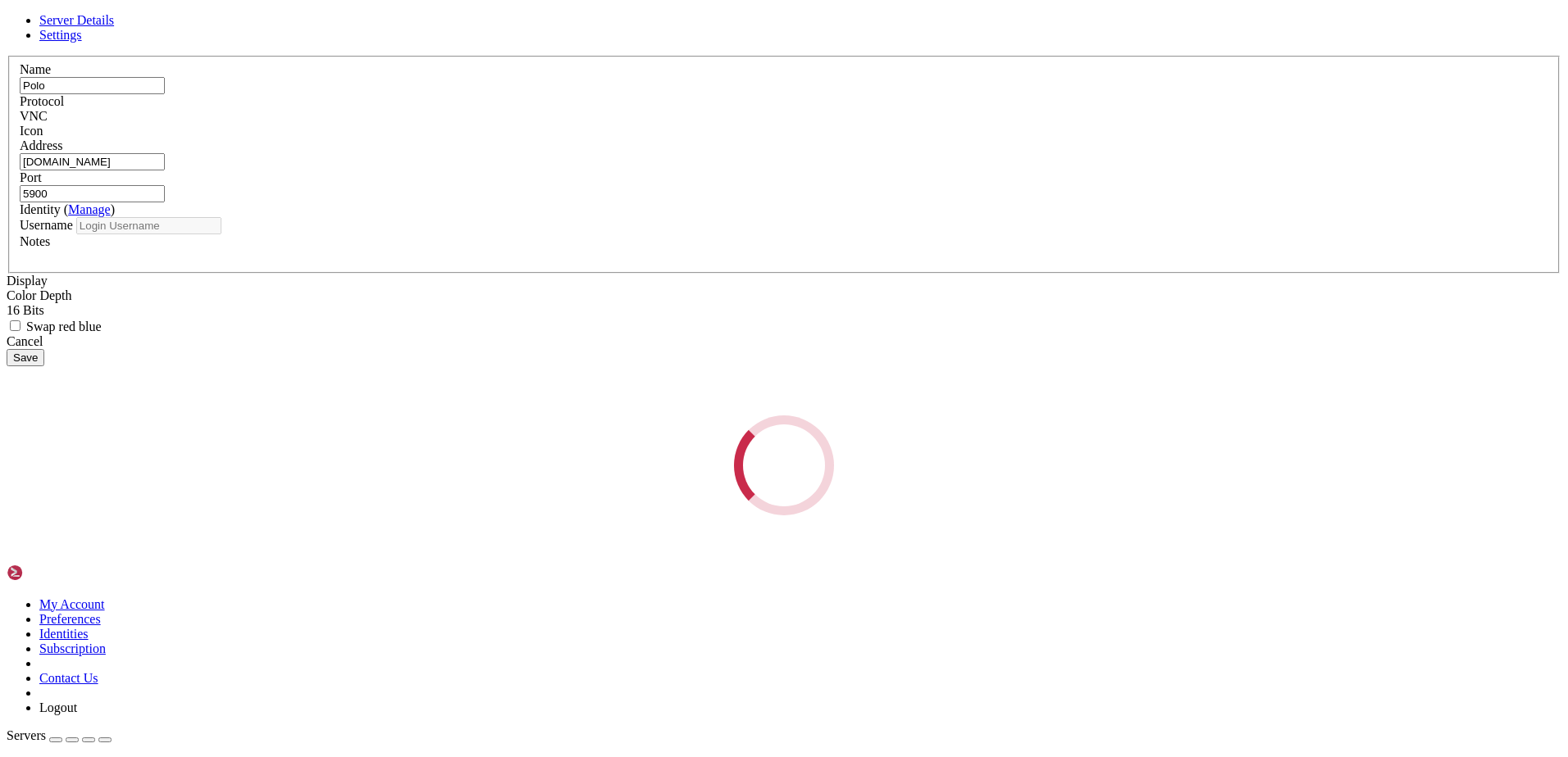
type input "Polo"
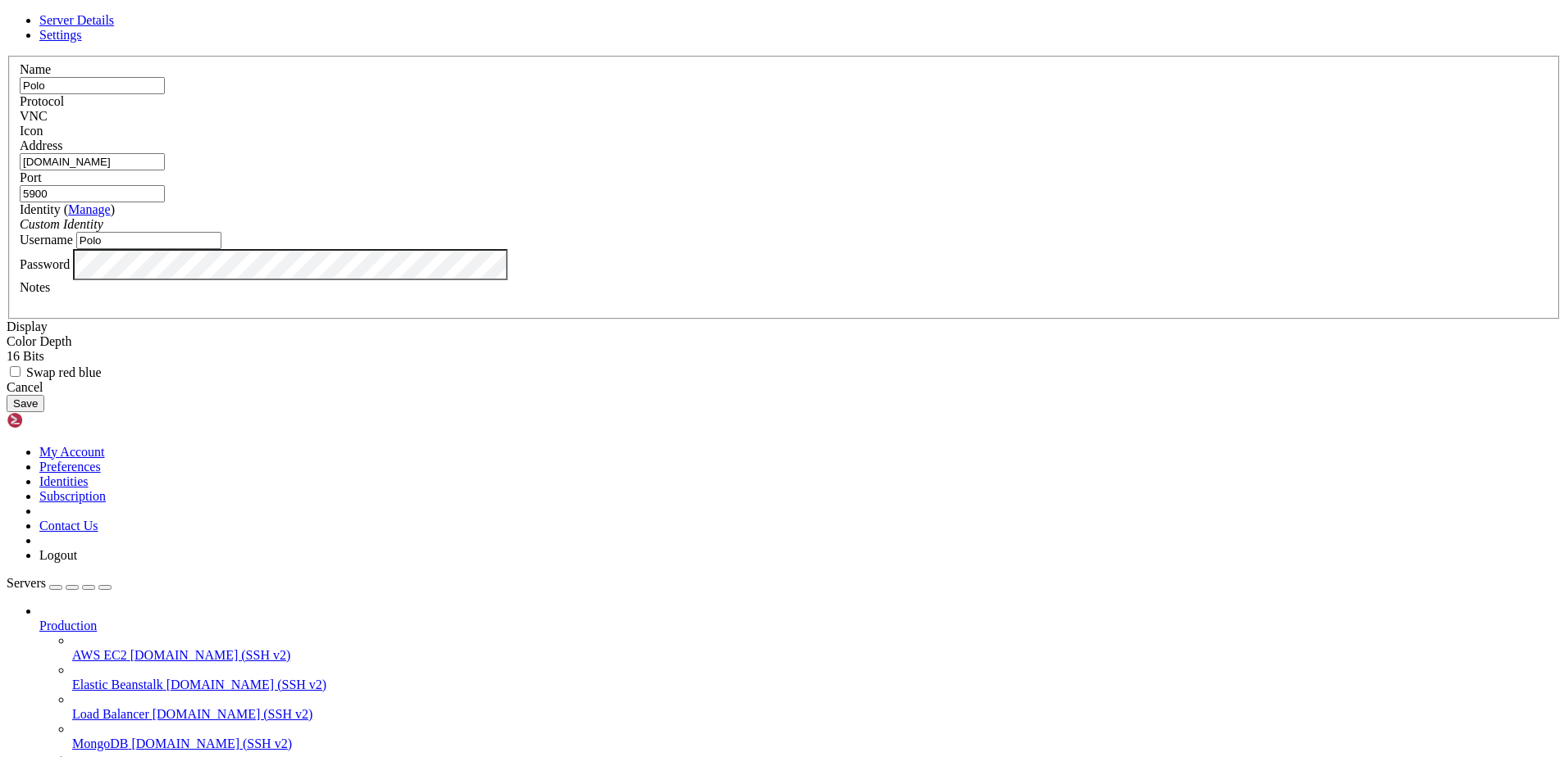
click at [165, 202] on input "5900" at bounding box center [92, 193] width 145 height 17
type input "5950"
click at [45, 412] on button "Save" at bounding box center [26, 403] width 38 height 17
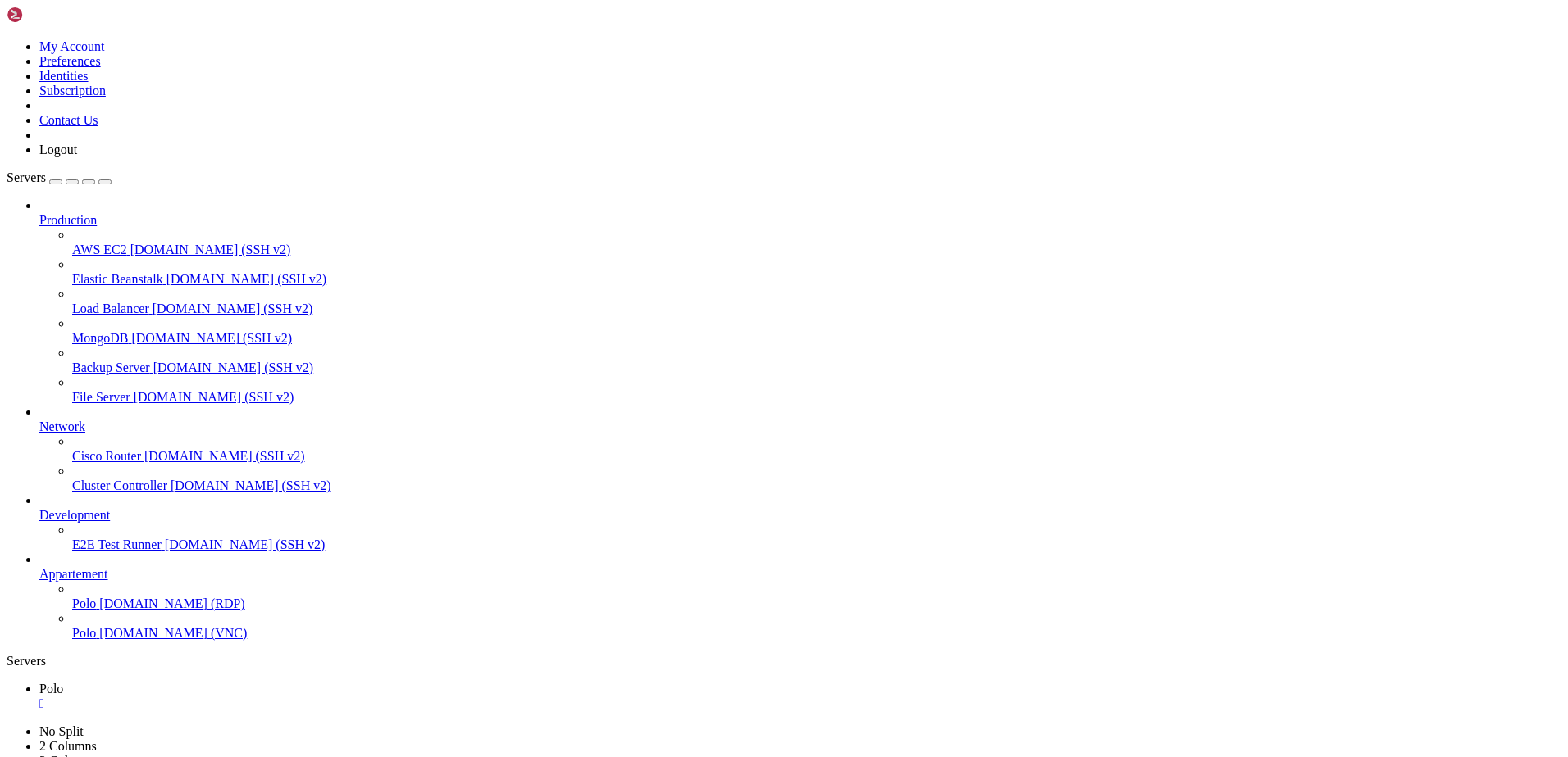
click at [99, 640] on span "[DOMAIN_NAME] (VNC)" at bounding box center [172, 633] width 148 height 14
click at [269, 697] on div "" at bounding box center [800, 703] width 1521 height 15
click at [96, 640] on span "Polo" at bounding box center [84, 633] width 24 height 14
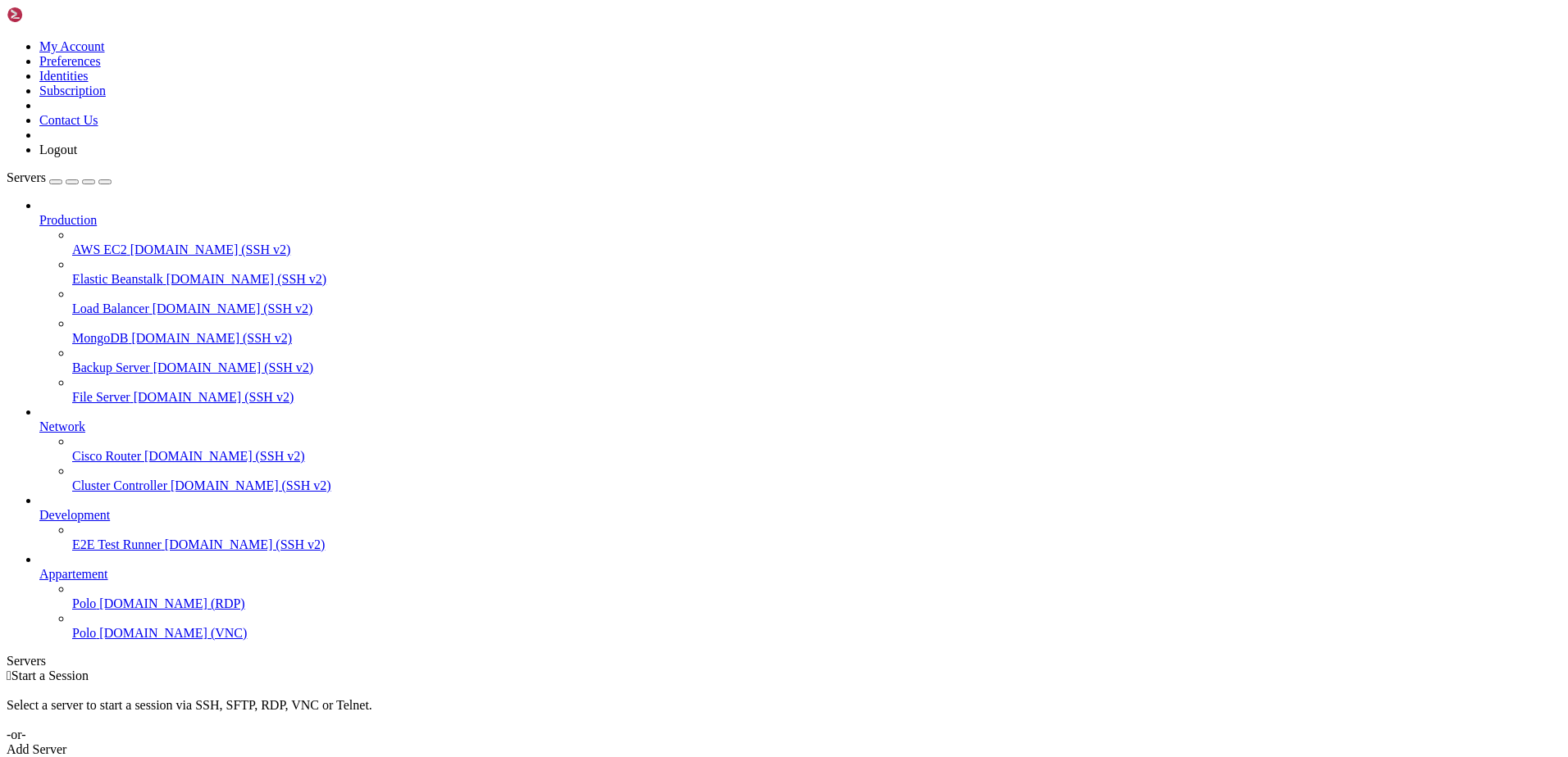
click at [96, 640] on span "Polo" at bounding box center [84, 633] width 24 height 14
click at [273, 697] on div "" at bounding box center [800, 703] width 1521 height 15
click at [93, 640] on span "Polo" at bounding box center [84, 633] width 24 height 14
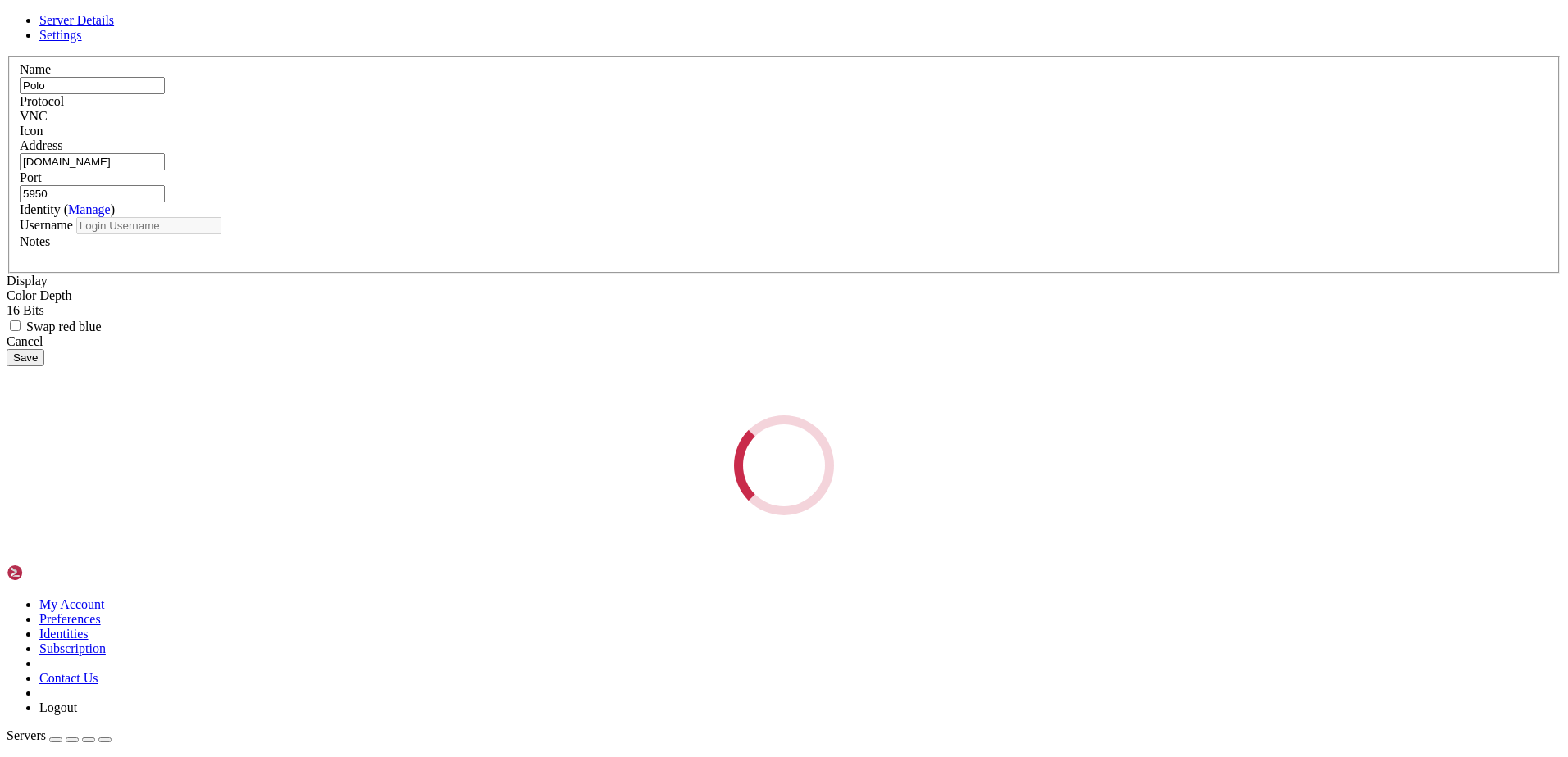
type input "Polo"
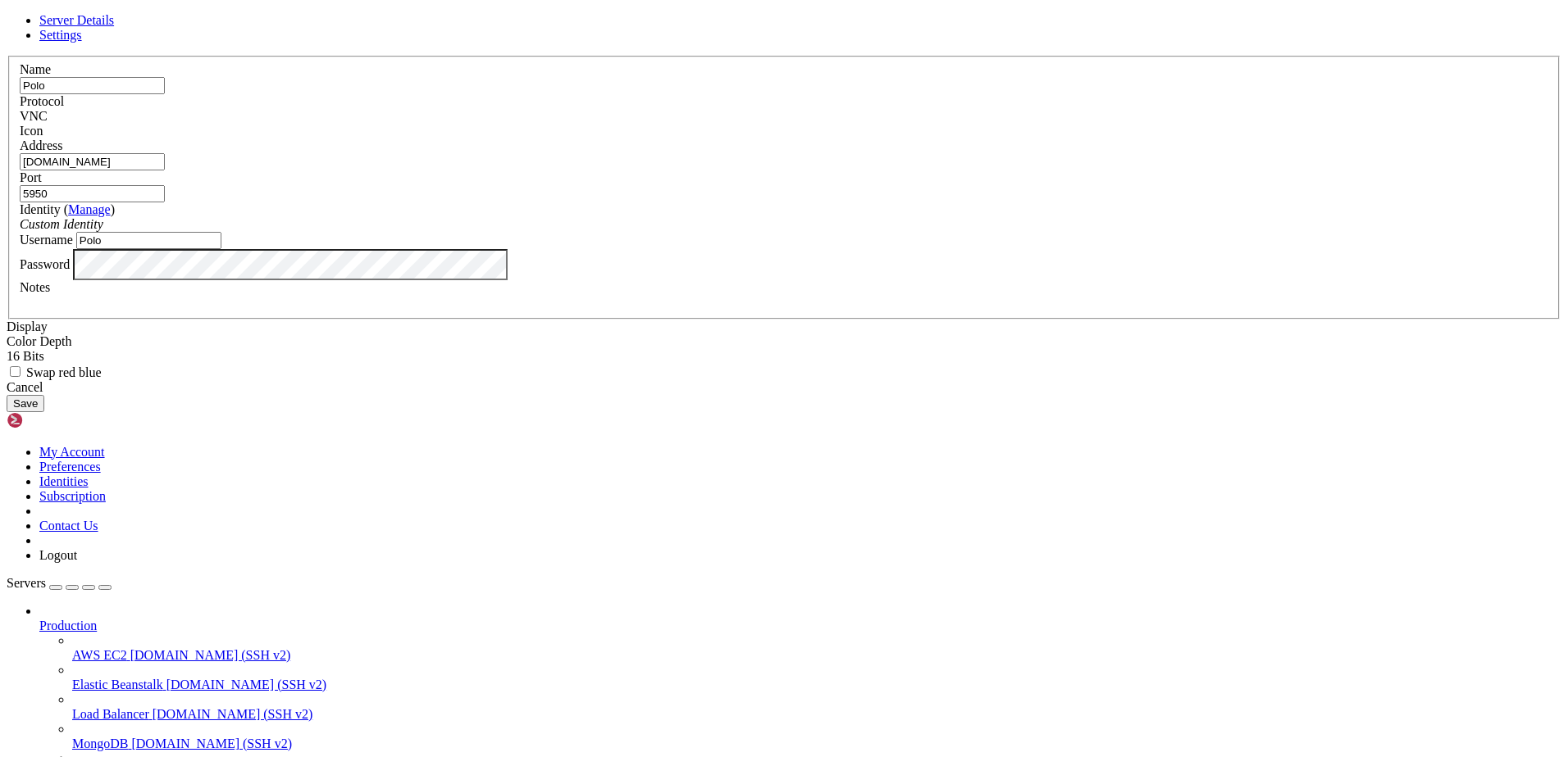
click at [7, 55] on icon at bounding box center [7, 55] width 0 height 0
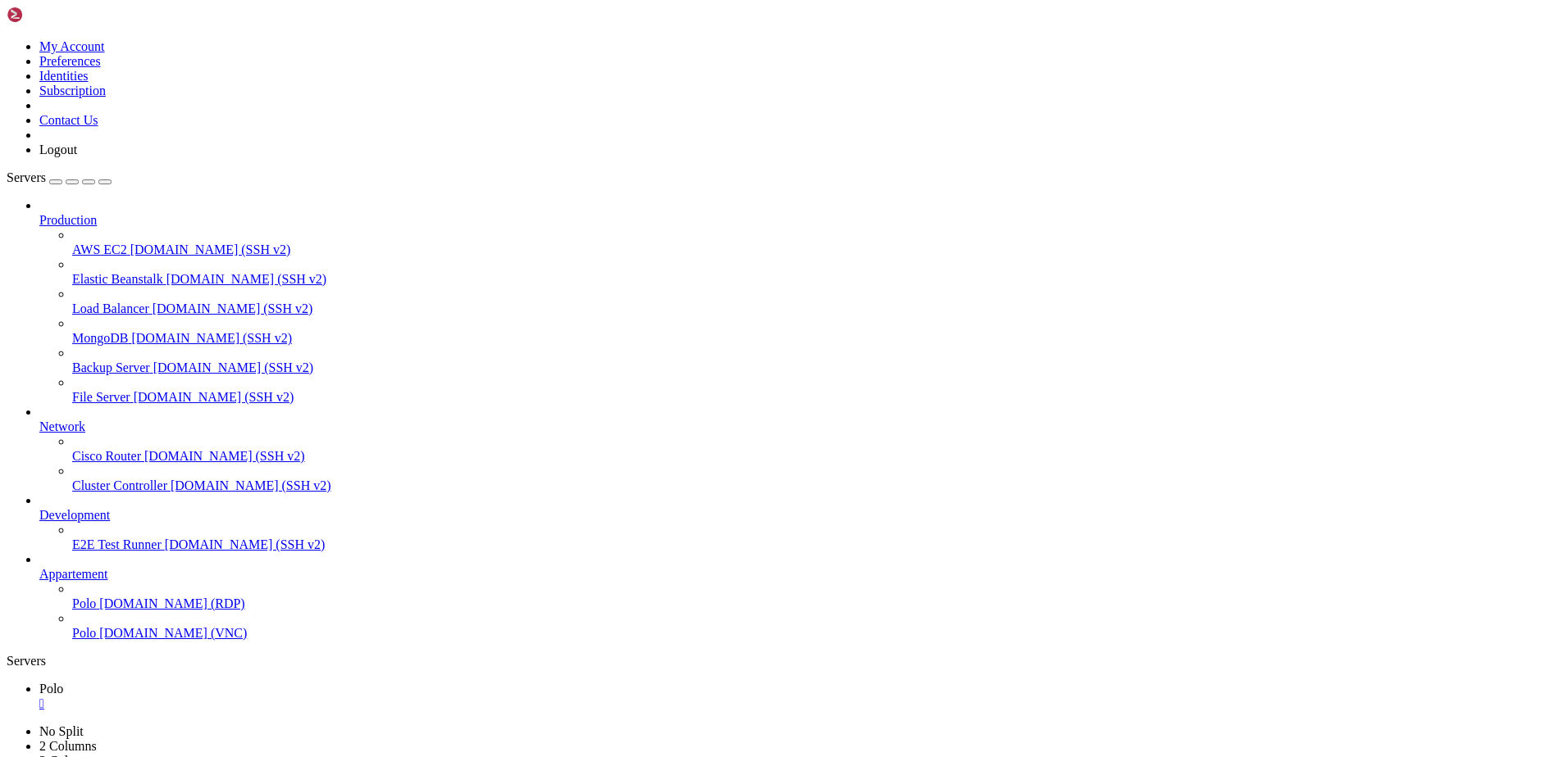
drag, startPoint x: 966, startPoint y: 1029, endPoint x: 964, endPoint y: 1038, distance: 9.2
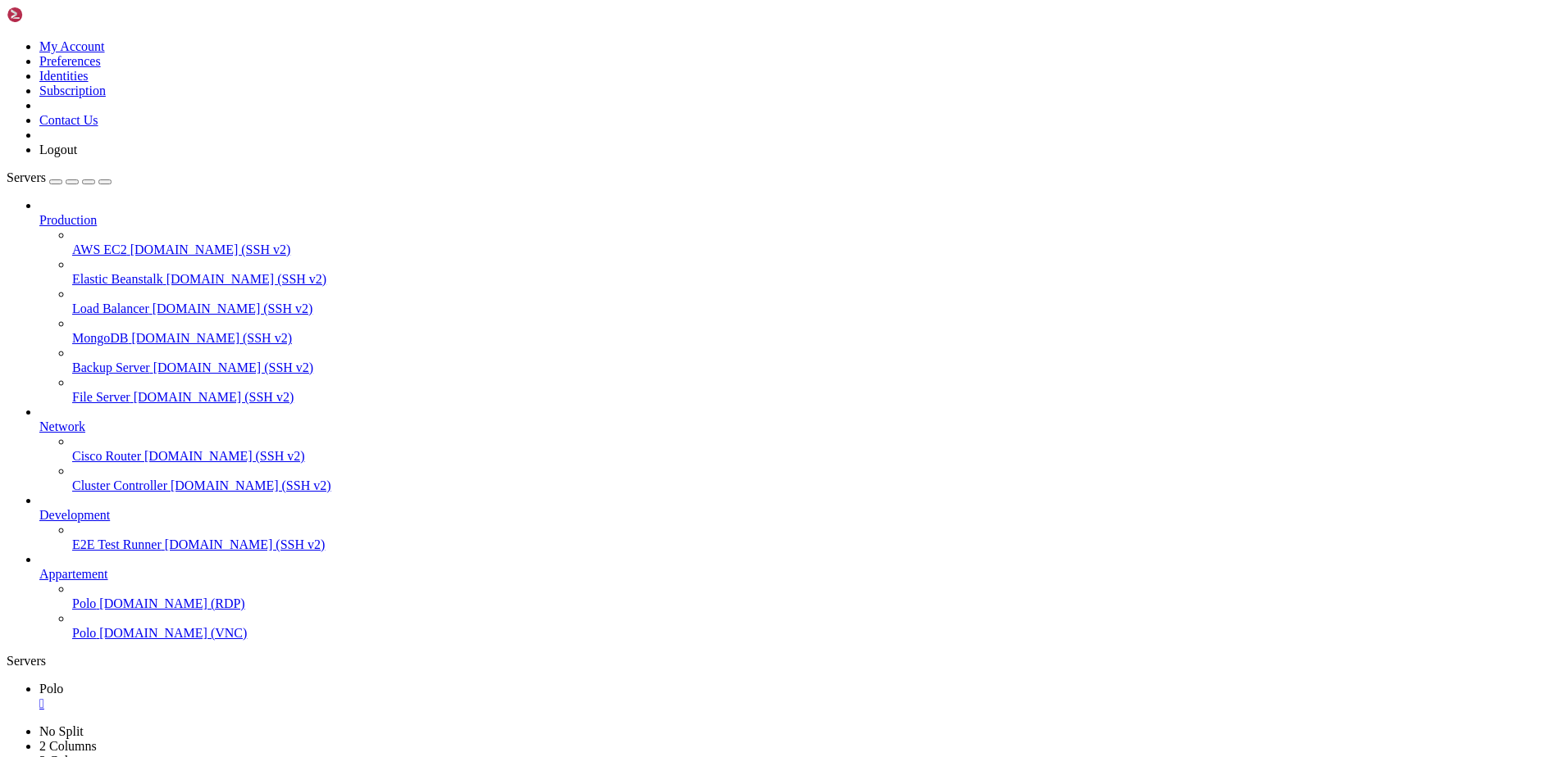
drag, startPoint x: 541, startPoint y: 1099, endPoint x: 534, endPoint y: 1075, distance: 25.0
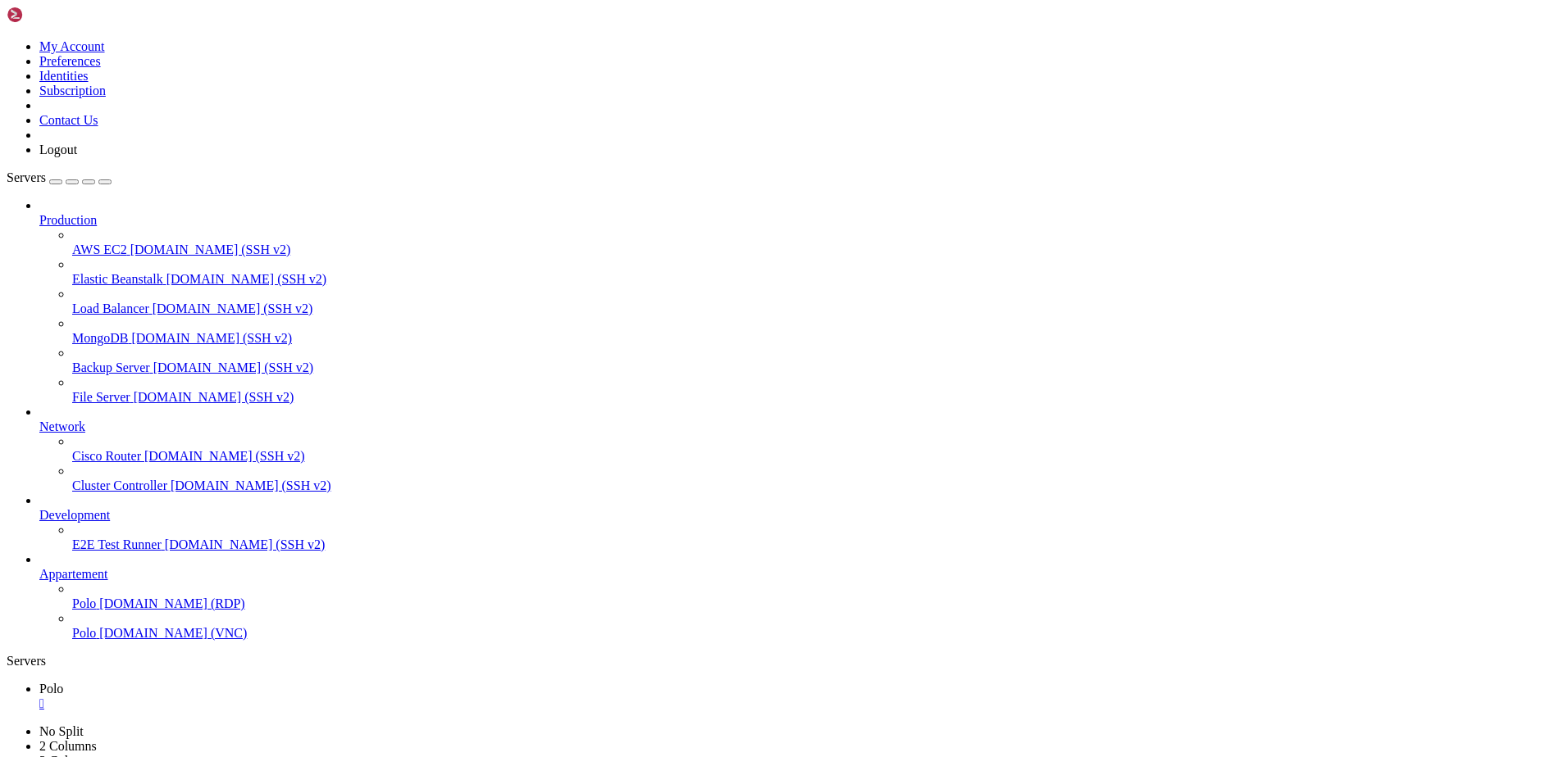
click at [269, 697] on div "" at bounding box center [800, 703] width 1521 height 15
click at [94, 640] on span "Polo" at bounding box center [84, 633] width 24 height 14
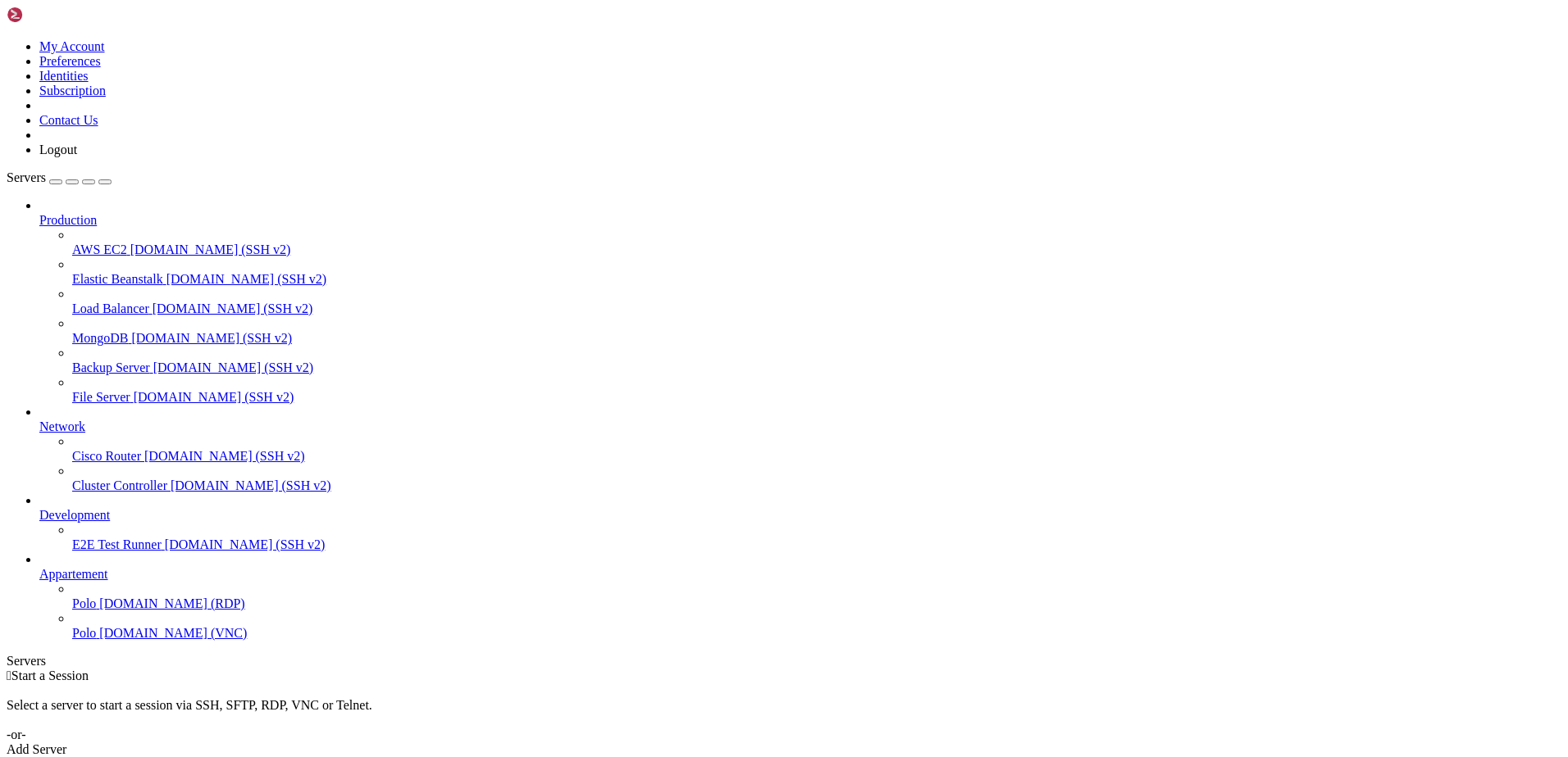
click at [94, 640] on span "Polo" at bounding box center [84, 633] width 24 height 14
click at [72, 610] on span "Polo" at bounding box center [84, 603] width 24 height 14
click at [275, 697] on div "" at bounding box center [800, 703] width 1521 height 15
click at [273, 697] on div "" at bounding box center [800, 703] width 1521 height 15
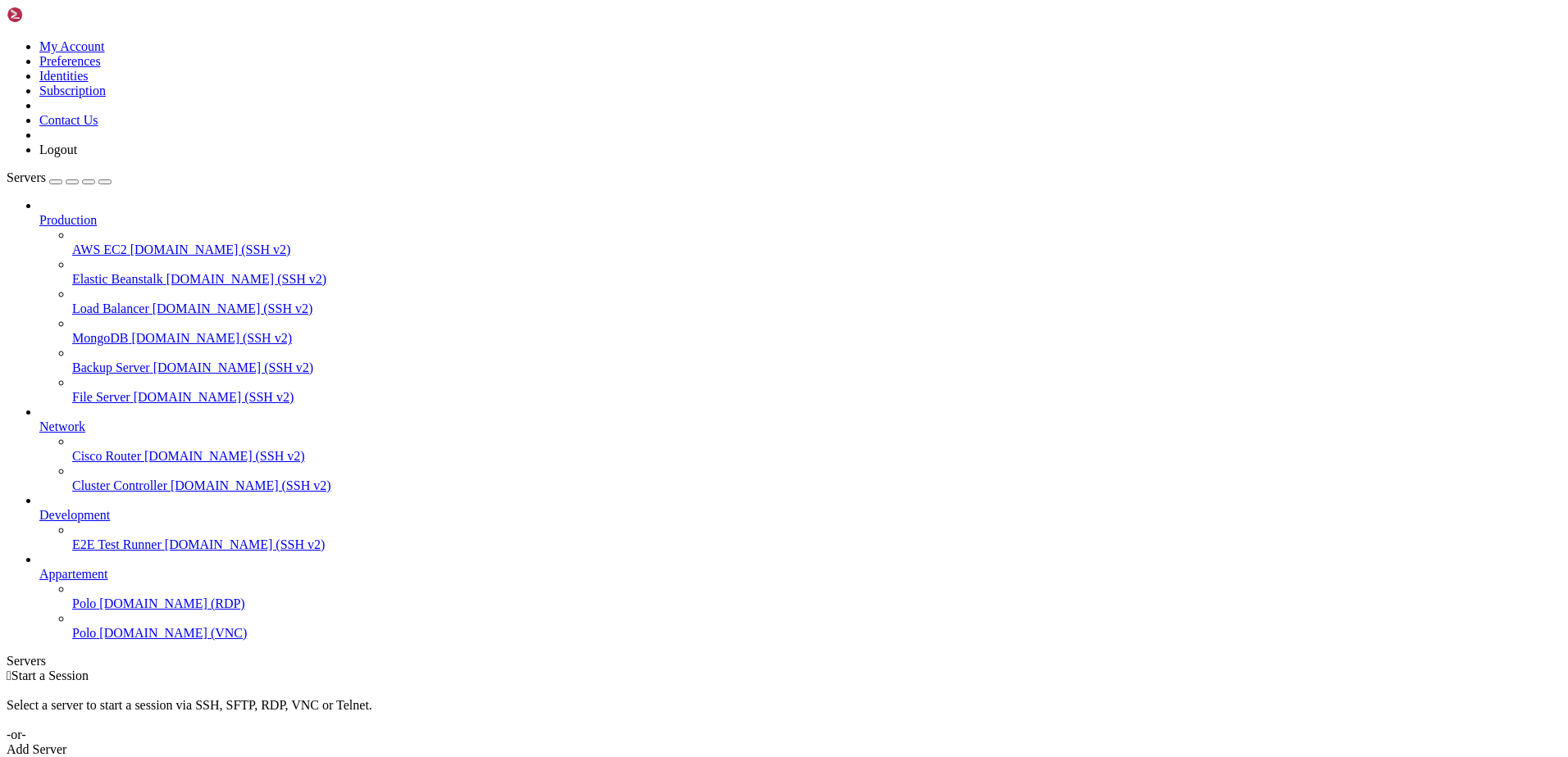
click at [99, 610] on span "[DOMAIN_NAME] (RDP)" at bounding box center [171, 603] width 145 height 14
click at [270, 697] on div "" at bounding box center [800, 703] width 1521 height 15
click at [116, 640] on span "[DOMAIN_NAME] (VNC)" at bounding box center [172, 633] width 148 height 14
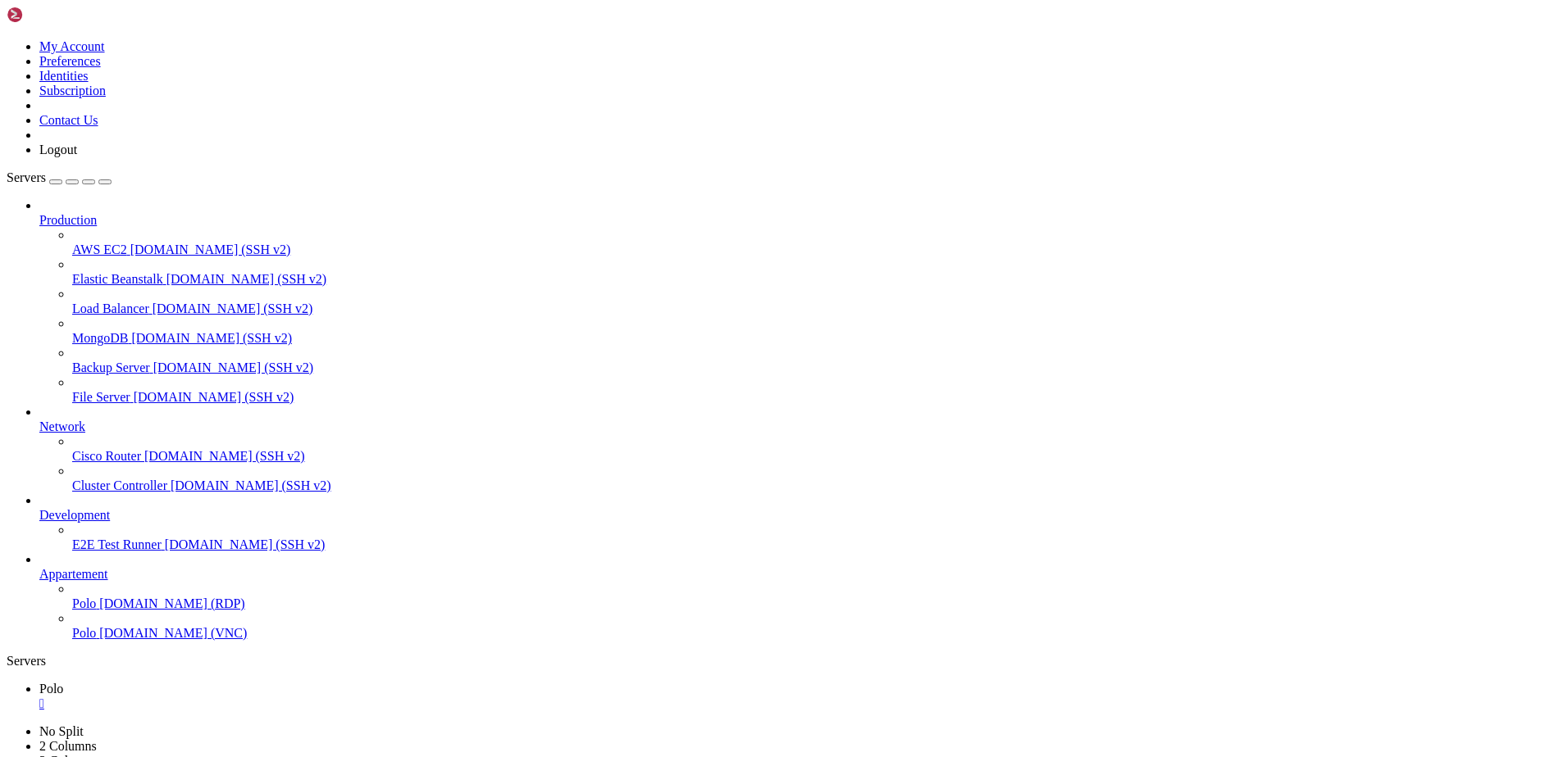
click at [100, 611] on link "Polo [DOMAIN_NAME] (RDP)" at bounding box center [817, 603] width 1489 height 15
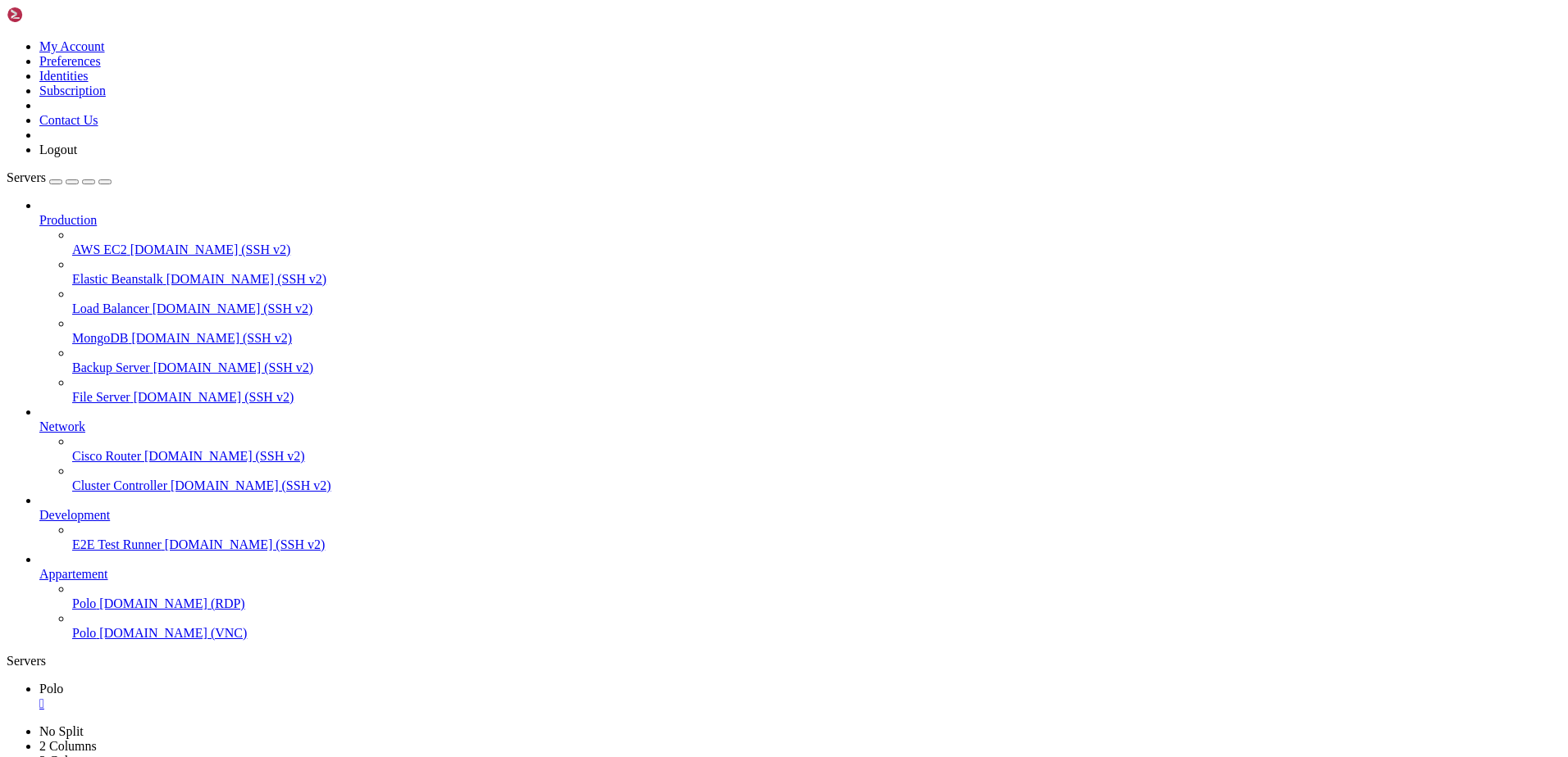
drag, startPoint x: 519, startPoint y: 1290, endPoint x: 537, endPoint y: 1284, distance: 19.0
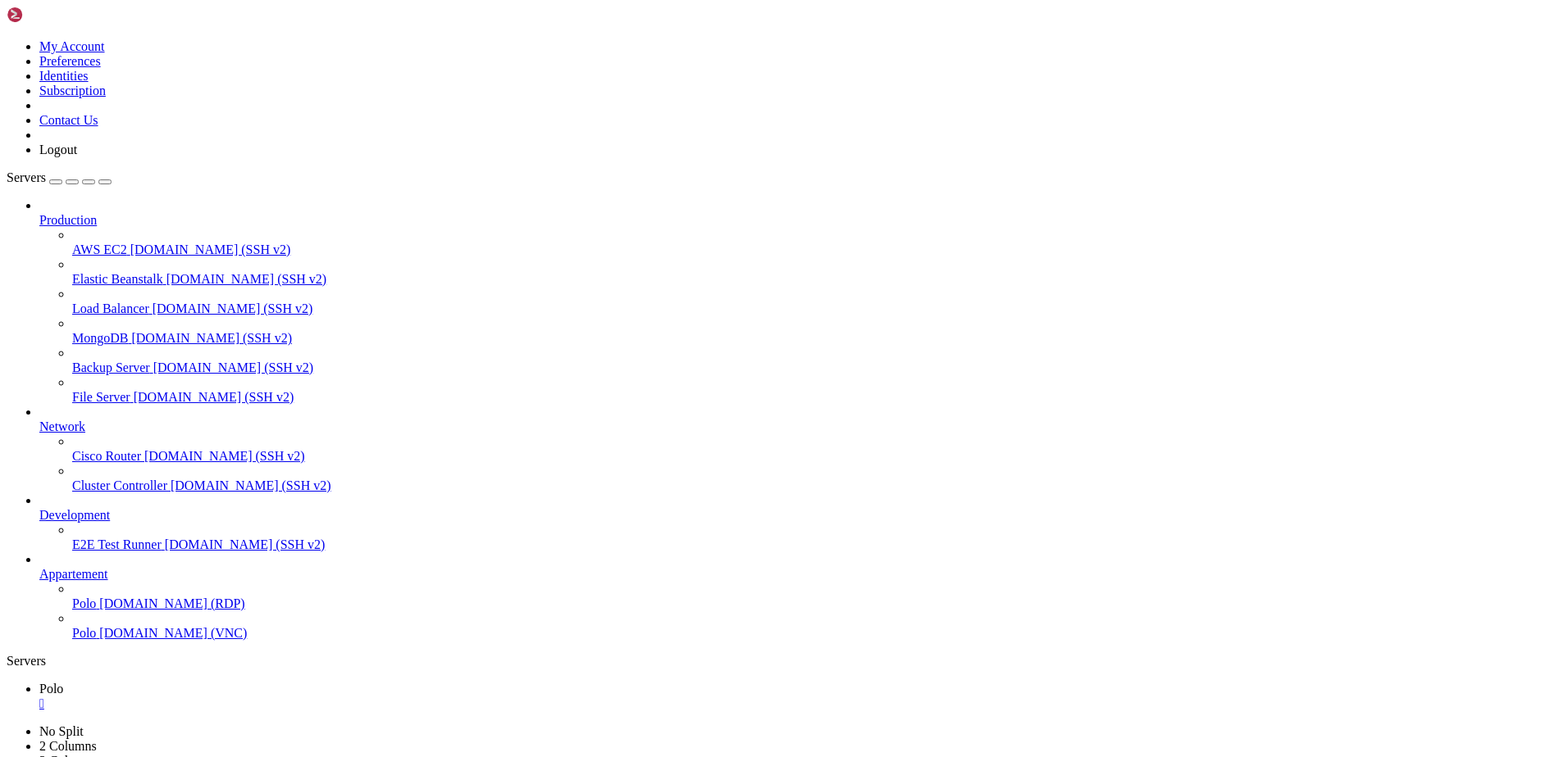
click at [272, 697] on div "" at bounding box center [800, 703] width 1521 height 15
click at [99, 640] on span "[DOMAIN_NAME] (VNC)" at bounding box center [172, 633] width 148 height 14
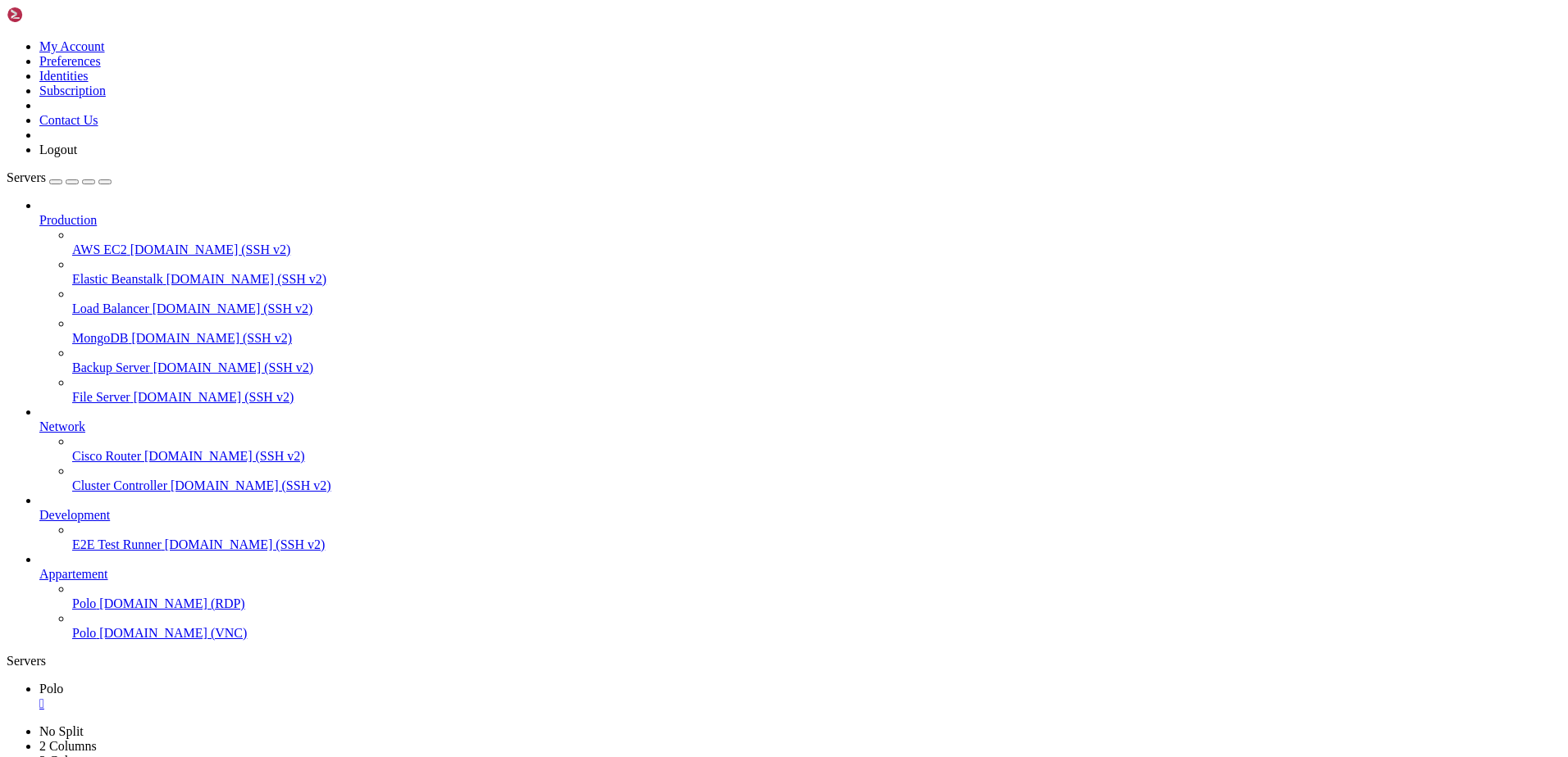
click at [272, 697] on div "" at bounding box center [800, 703] width 1521 height 15
click at [108, 610] on span "[DOMAIN_NAME] (RDP)" at bounding box center [171, 603] width 145 height 14
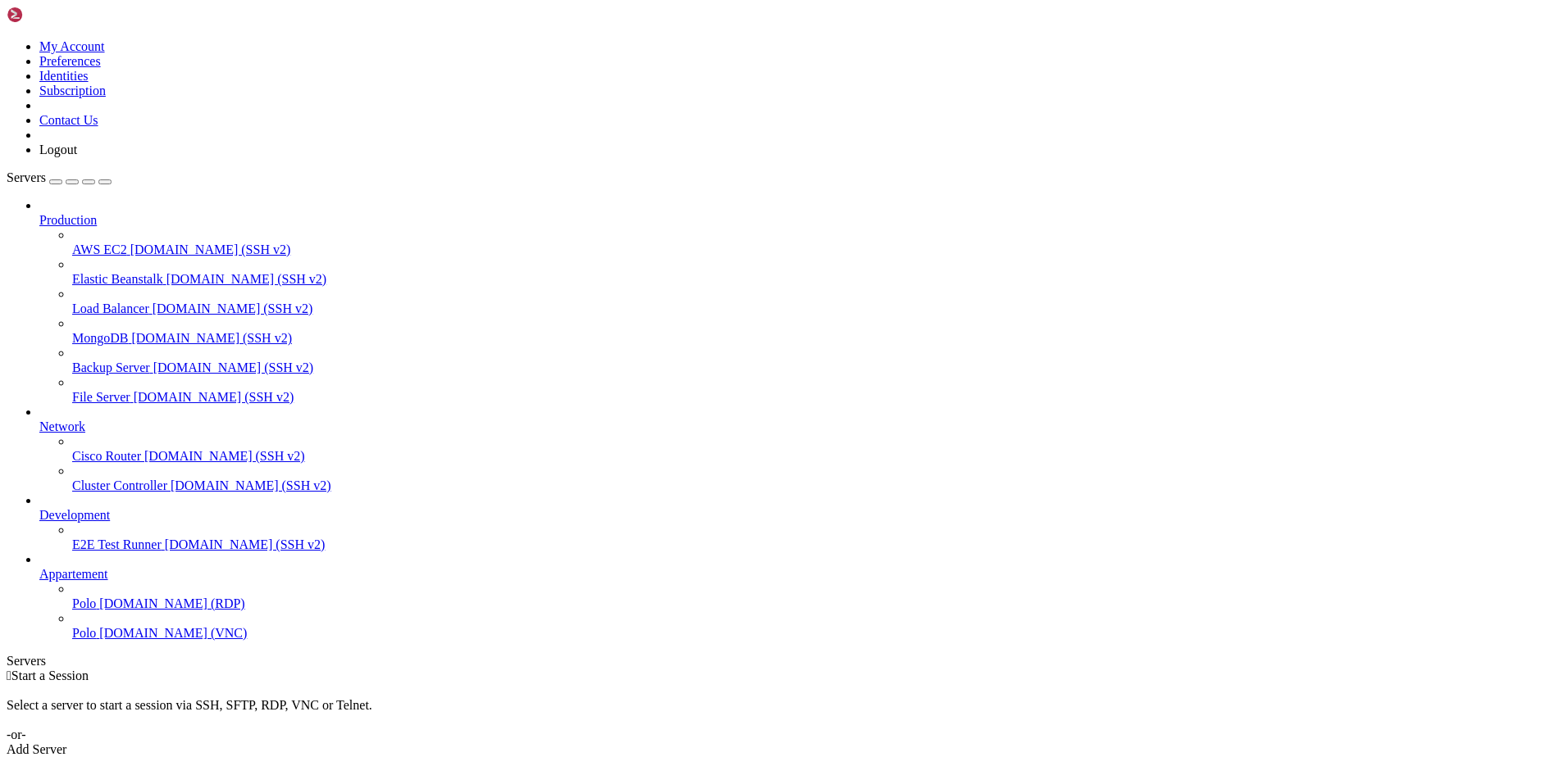
click at [96, 610] on span "Polo" at bounding box center [84, 603] width 24 height 14
click at [127, 610] on span "[DOMAIN_NAME] (RDP)" at bounding box center [171, 603] width 145 height 14
click at [272, 697] on div "" at bounding box center [800, 703] width 1521 height 15
